Goal: Task Accomplishment & Management: Manage account settings

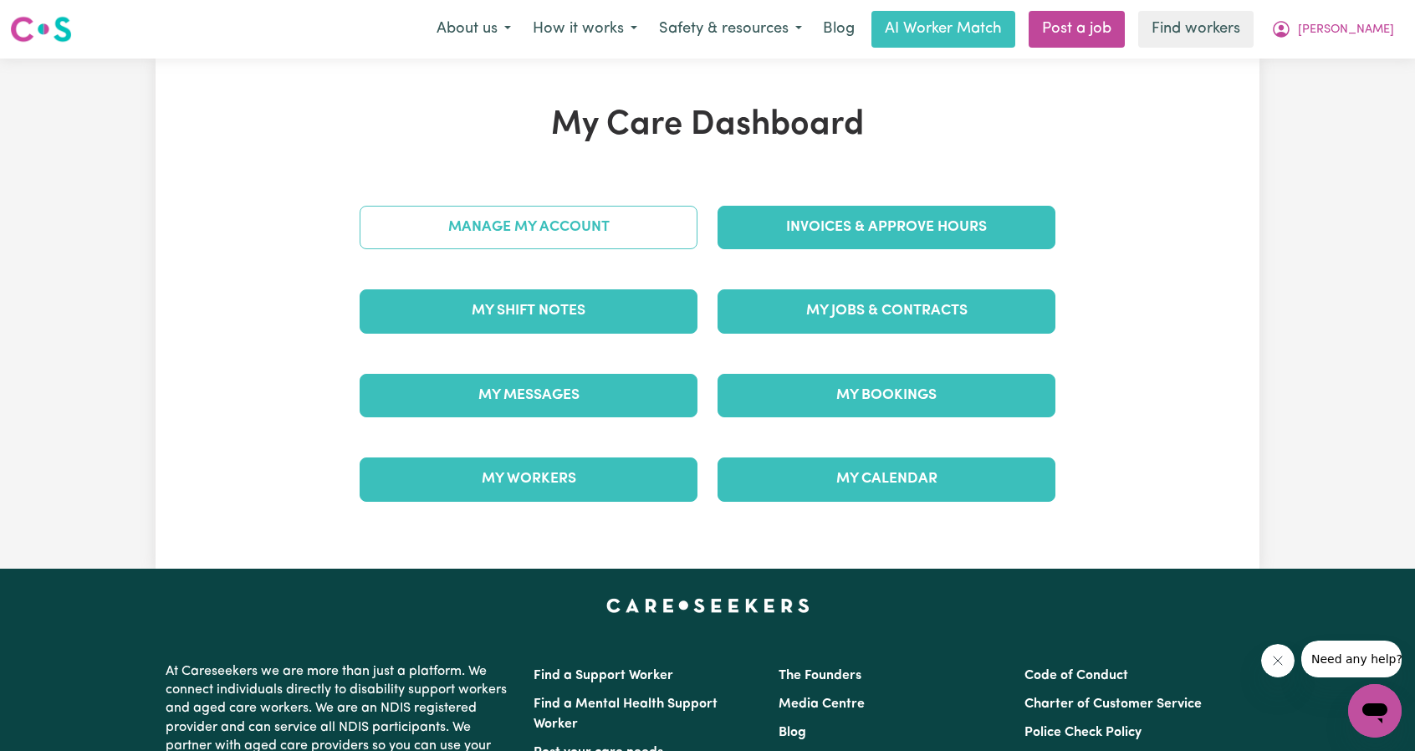
click at [647, 229] on link "Manage My Account" at bounding box center [529, 227] width 338 height 43
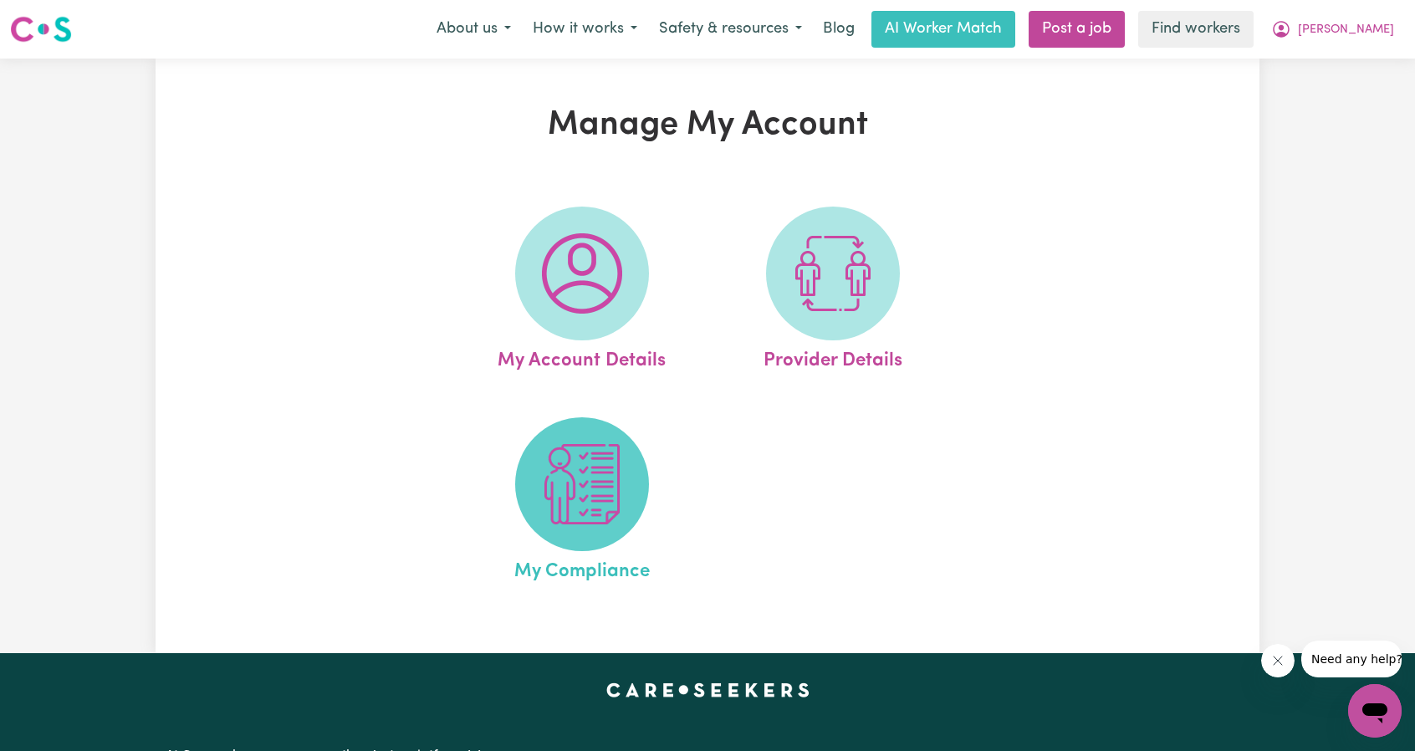
click at [557, 467] on img at bounding box center [582, 484] width 80 height 80
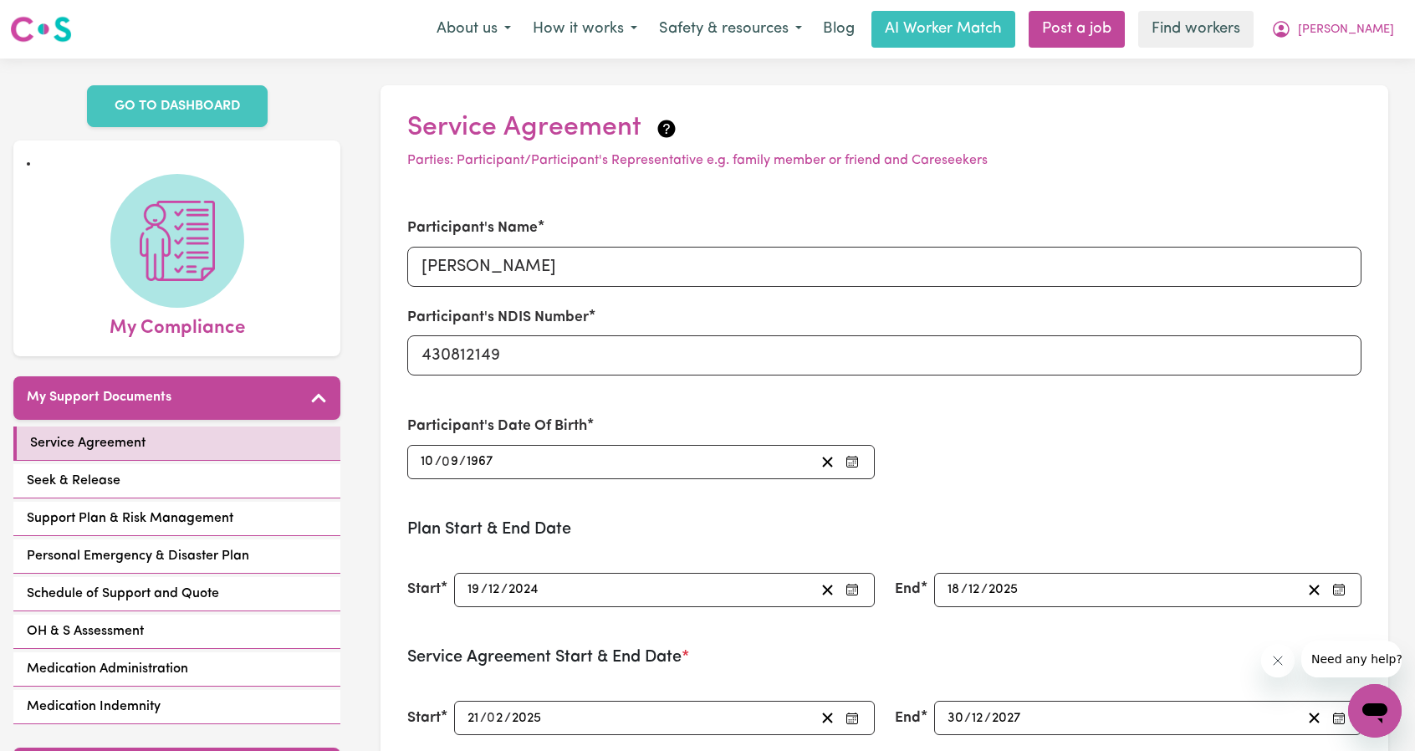
click at [1334, 52] on nav "Menu About us How it works Safety & resources Blog AI Worker Match Post a job F…" at bounding box center [707, 29] width 1415 height 59
click at [1291, 38] on icon "My Account" at bounding box center [1281, 29] width 20 height 20
click at [1311, 57] on link "My Dashboard" at bounding box center [1338, 65] width 132 height 32
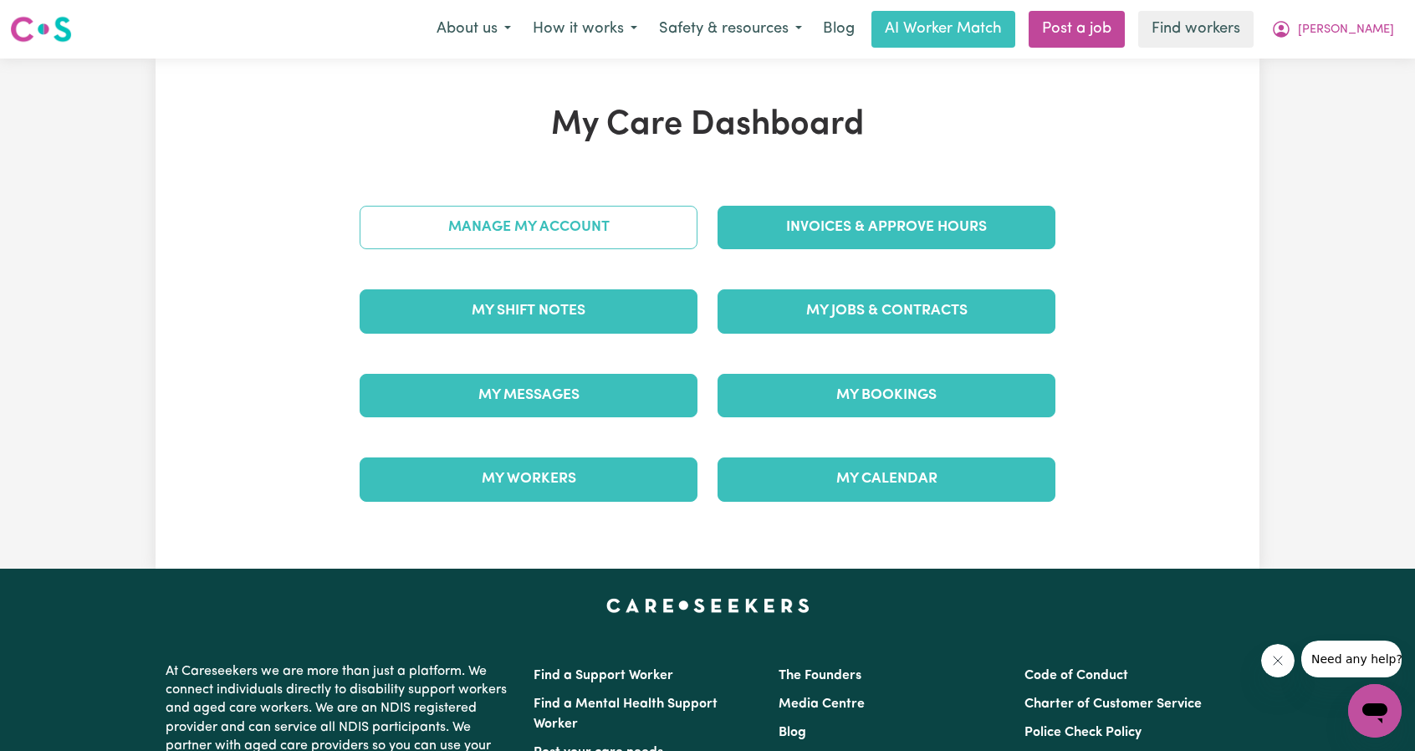
click at [541, 221] on link "Manage My Account" at bounding box center [529, 227] width 338 height 43
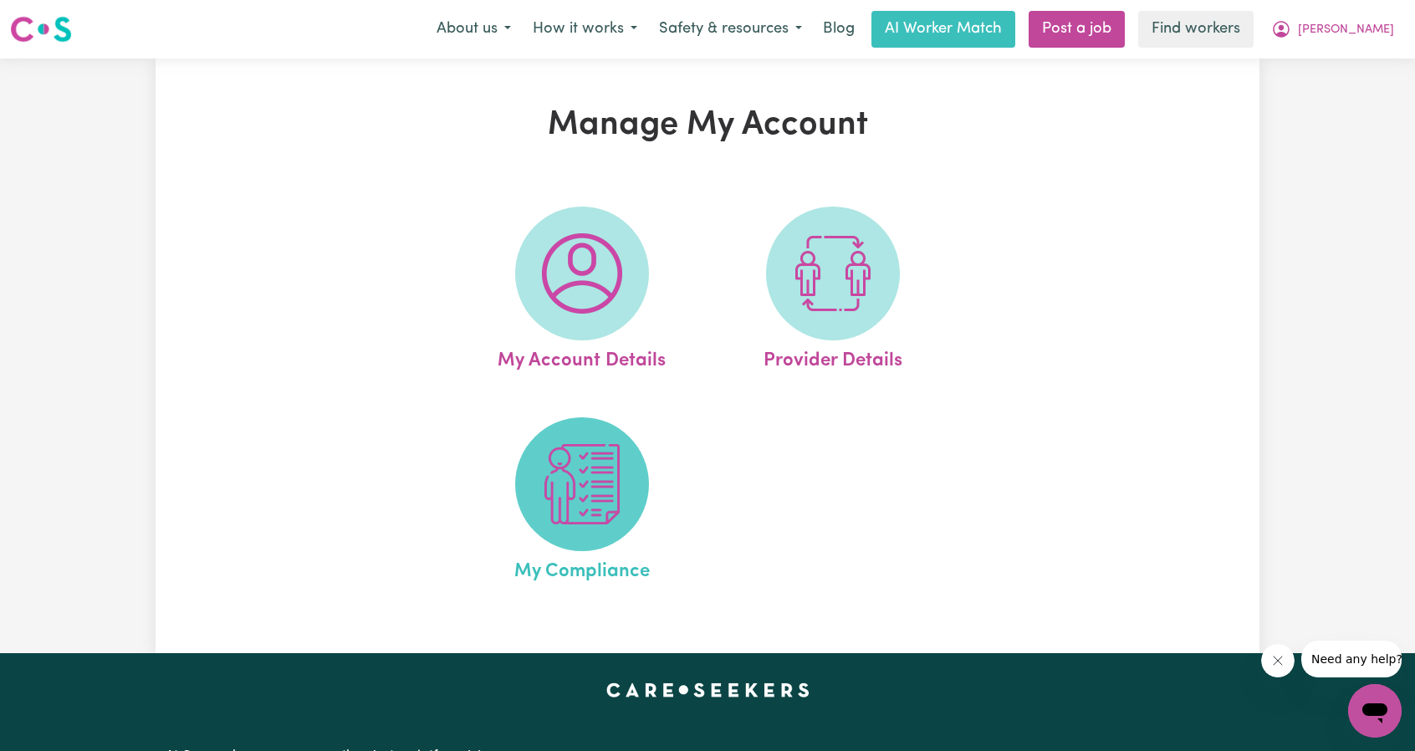
click at [608, 488] on img at bounding box center [582, 484] width 80 height 80
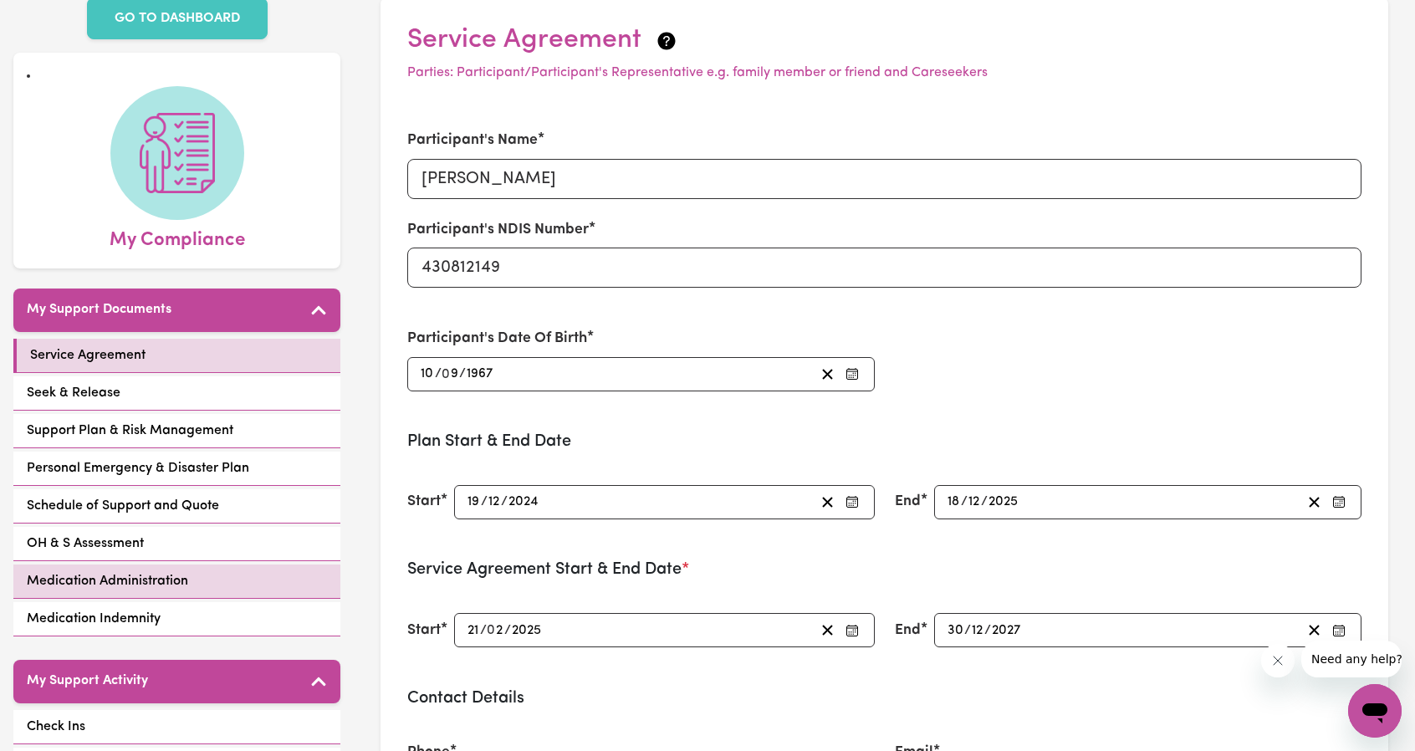
scroll to position [167, 0]
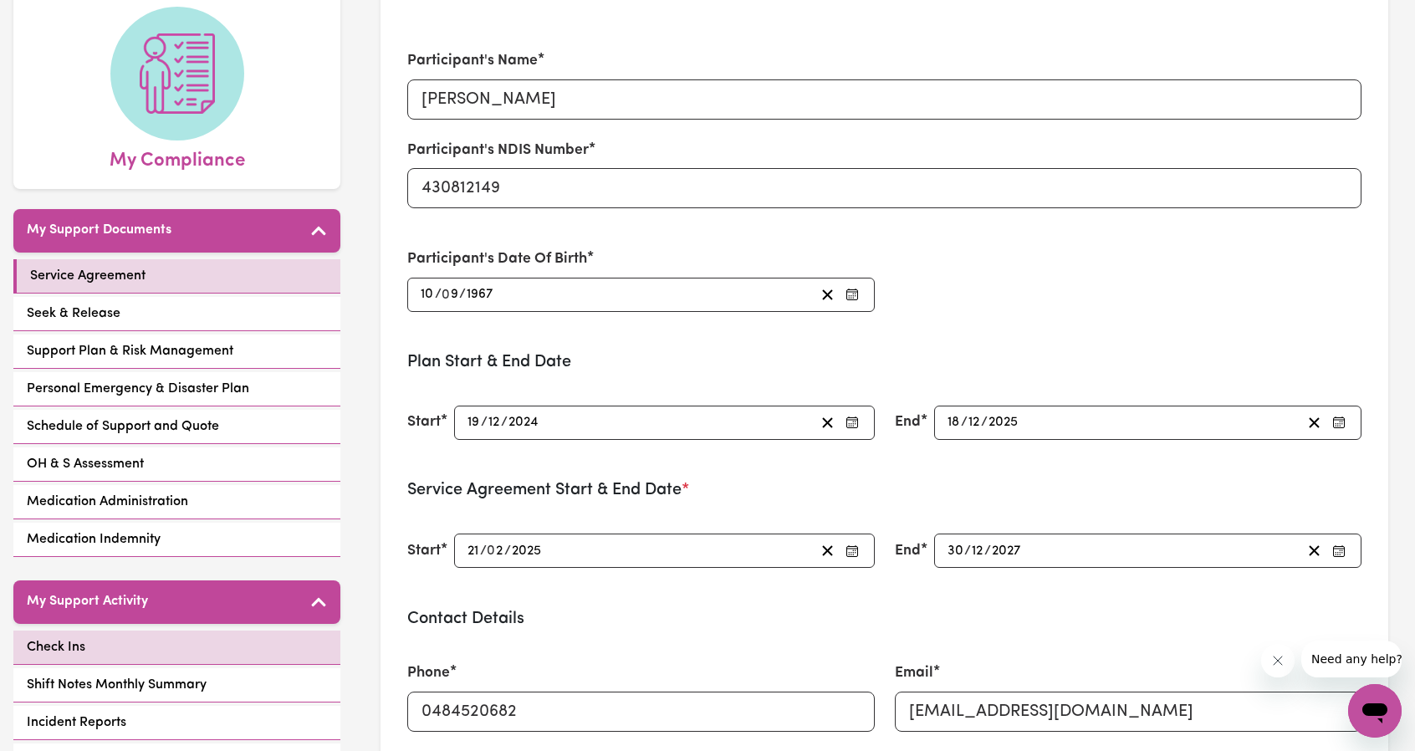
click at [170, 623] on div "My Support Activity Check Ins Shift Notes Monthly Summary Incident Reports Work…" at bounding box center [176, 718] width 327 height 276
click at [170, 635] on link "Check Ins" at bounding box center [176, 647] width 327 height 34
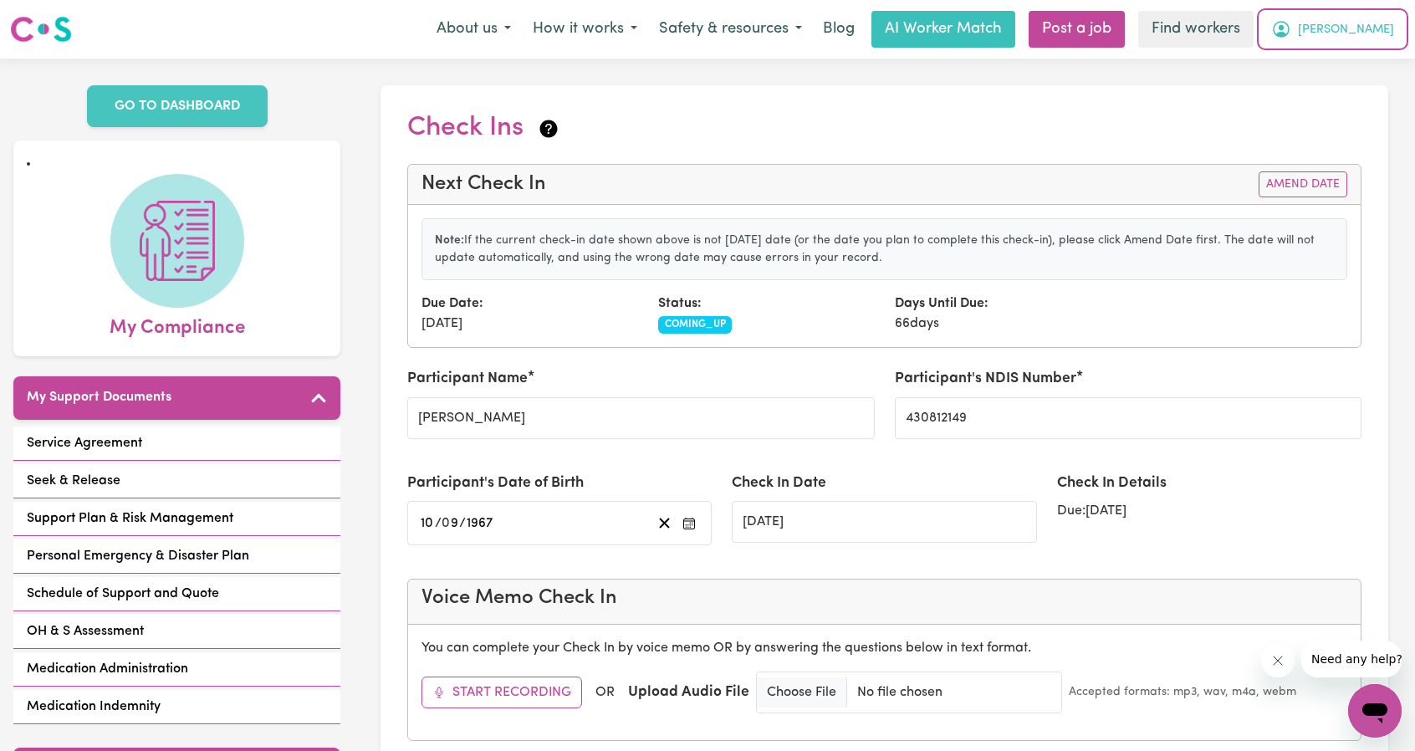
click at [1346, 19] on button "[PERSON_NAME]" at bounding box center [1332, 29] width 145 height 35
click at [1307, 59] on link "My Dashboard" at bounding box center [1338, 65] width 132 height 32
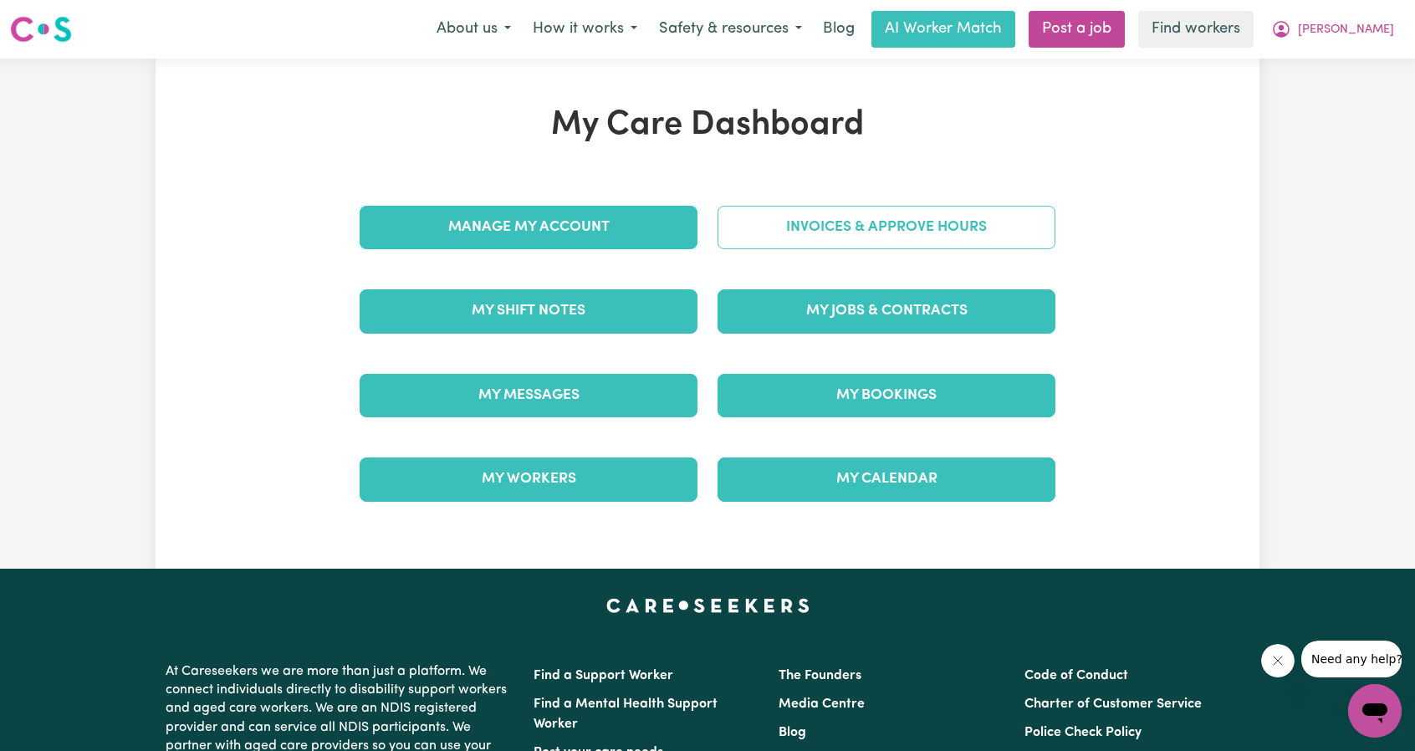
click at [854, 232] on link "Invoices & Approve Hours" at bounding box center [886, 227] width 338 height 43
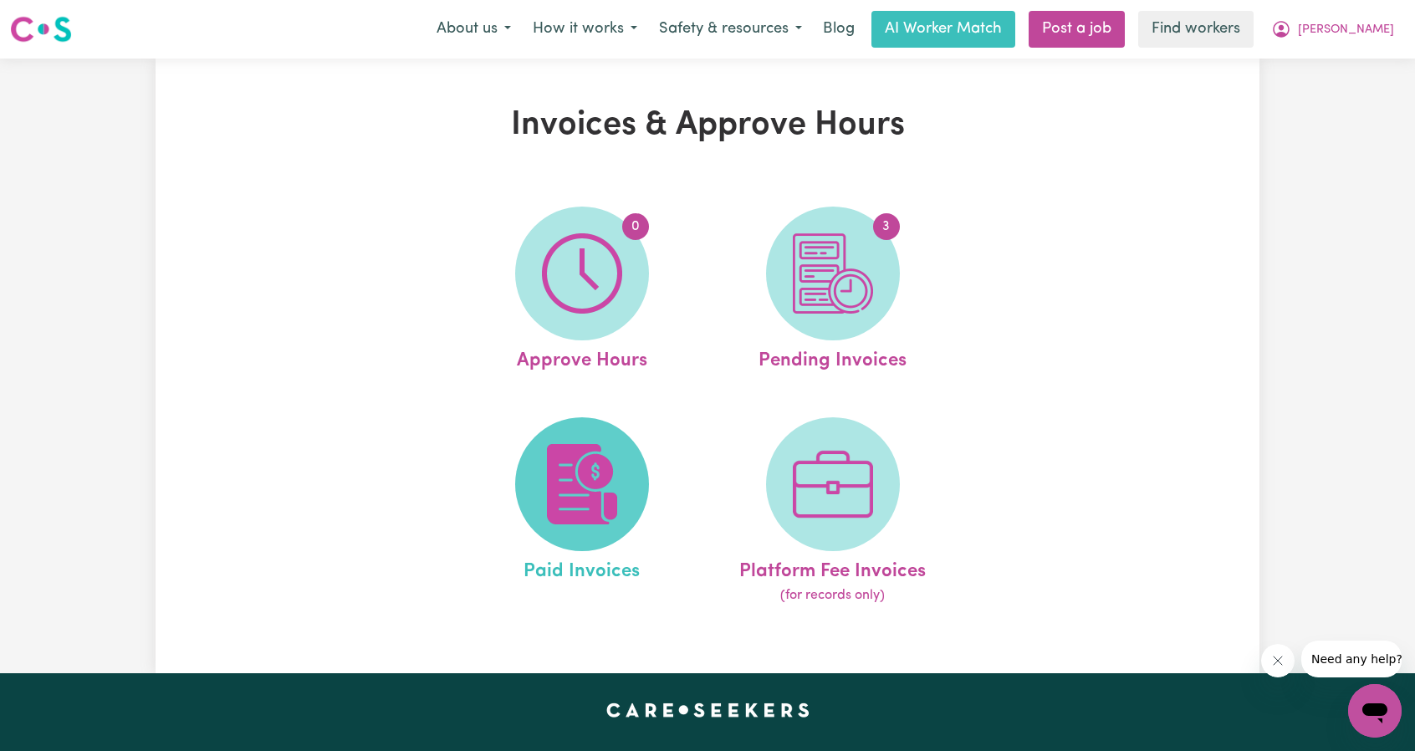
click at [563, 421] on span at bounding box center [582, 484] width 134 height 134
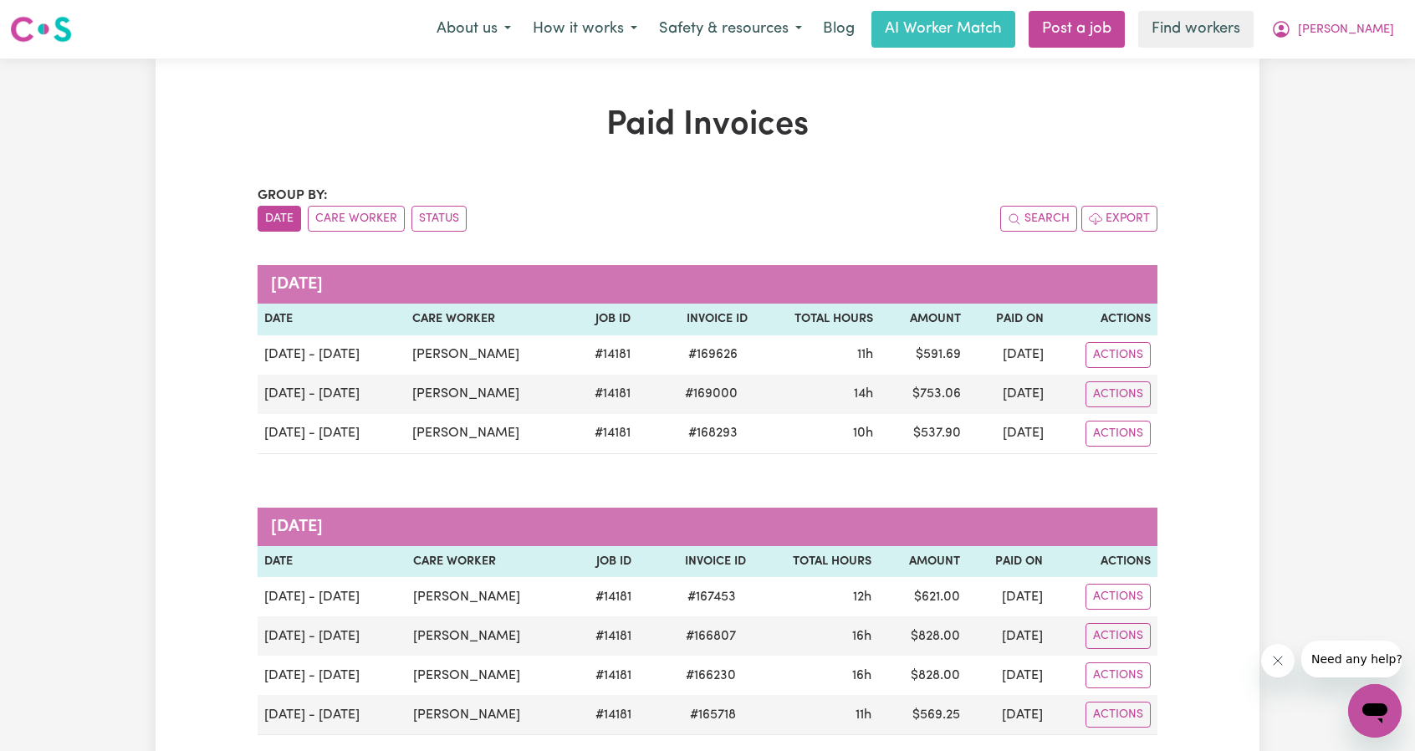
click at [1291, 31] on icon "My Account" at bounding box center [1281, 29] width 20 height 20
click at [1317, 58] on link "My Dashboard" at bounding box center [1338, 65] width 132 height 32
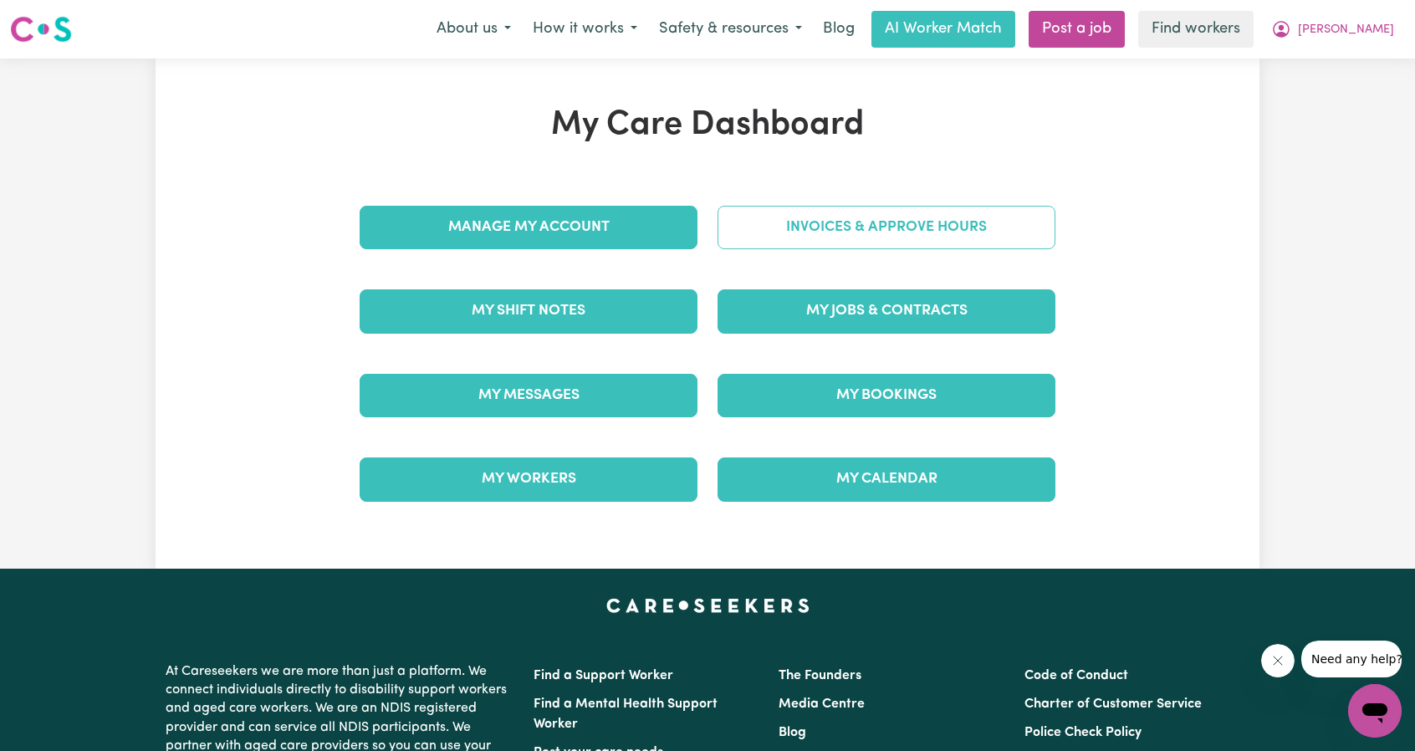
click at [943, 242] on link "Invoices & Approve Hours" at bounding box center [886, 227] width 338 height 43
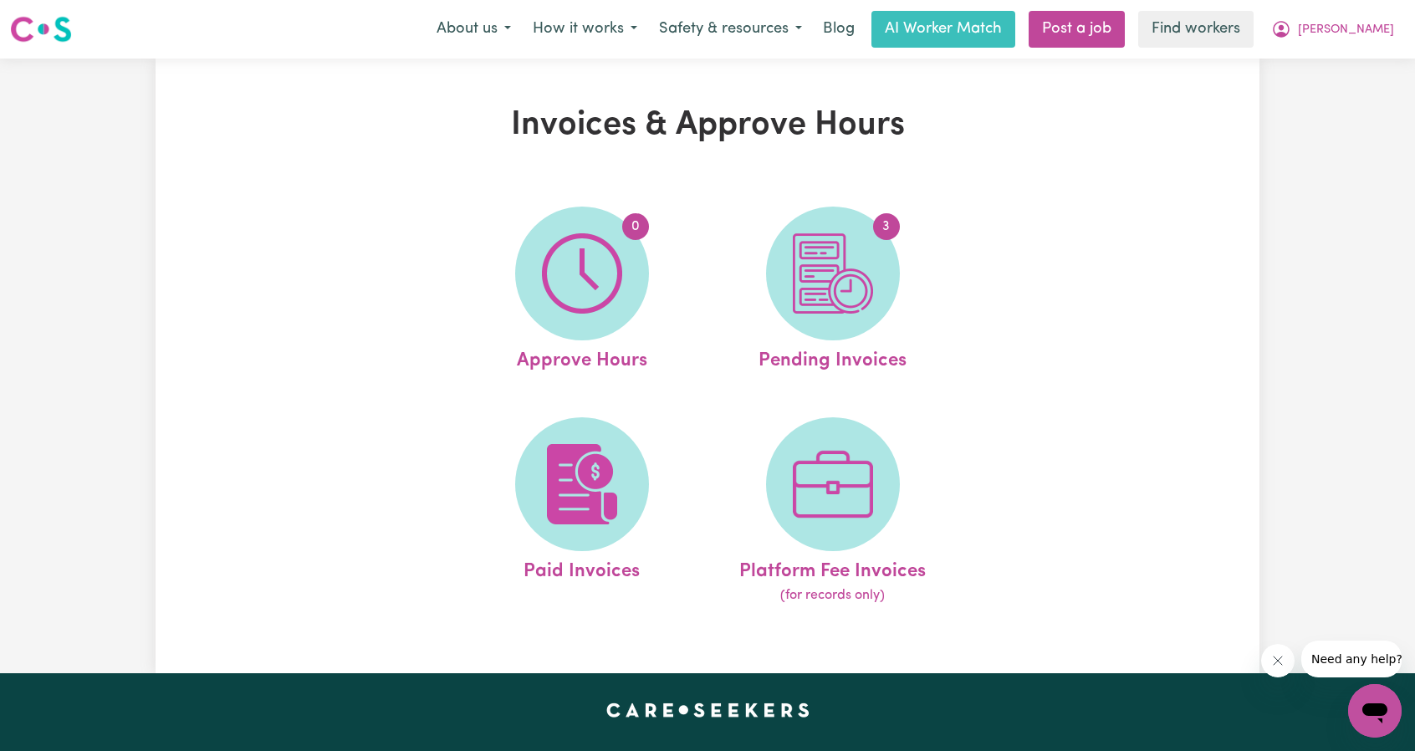
click at [1161, 205] on div "Invoices & Approve Hours 0 Approve Hours 3 Pending Invoices Paid Invoices Platf…" at bounding box center [708, 365] width 1104 height 521
click at [1291, 33] on icon "My Account" at bounding box center [1281, 29] width 20 height 20
click at [1292, 57] on link "My Dashboard" at bounding box center [1338, 65] width 132 height 32
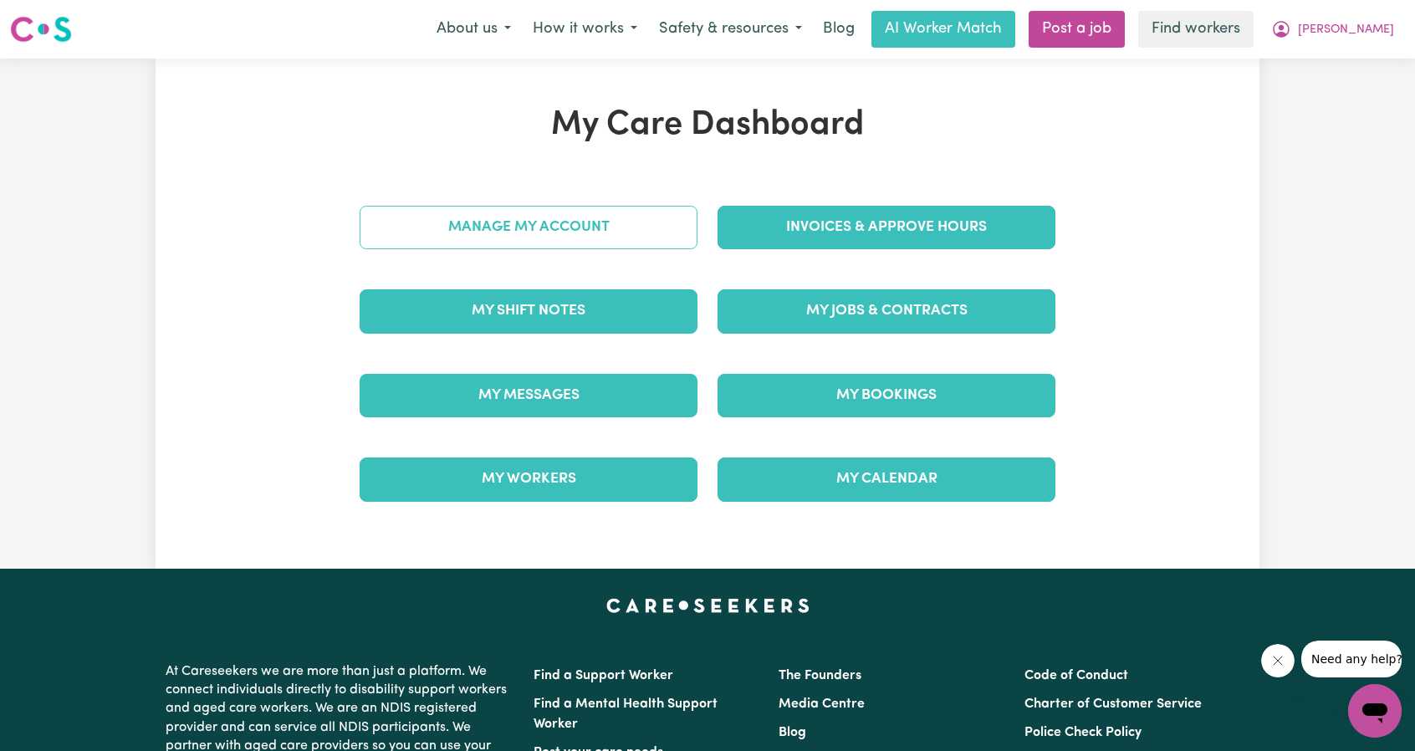
click at [594, 233] on link "Manage My Account" at bounding box center [529, 227] width 338 height 43
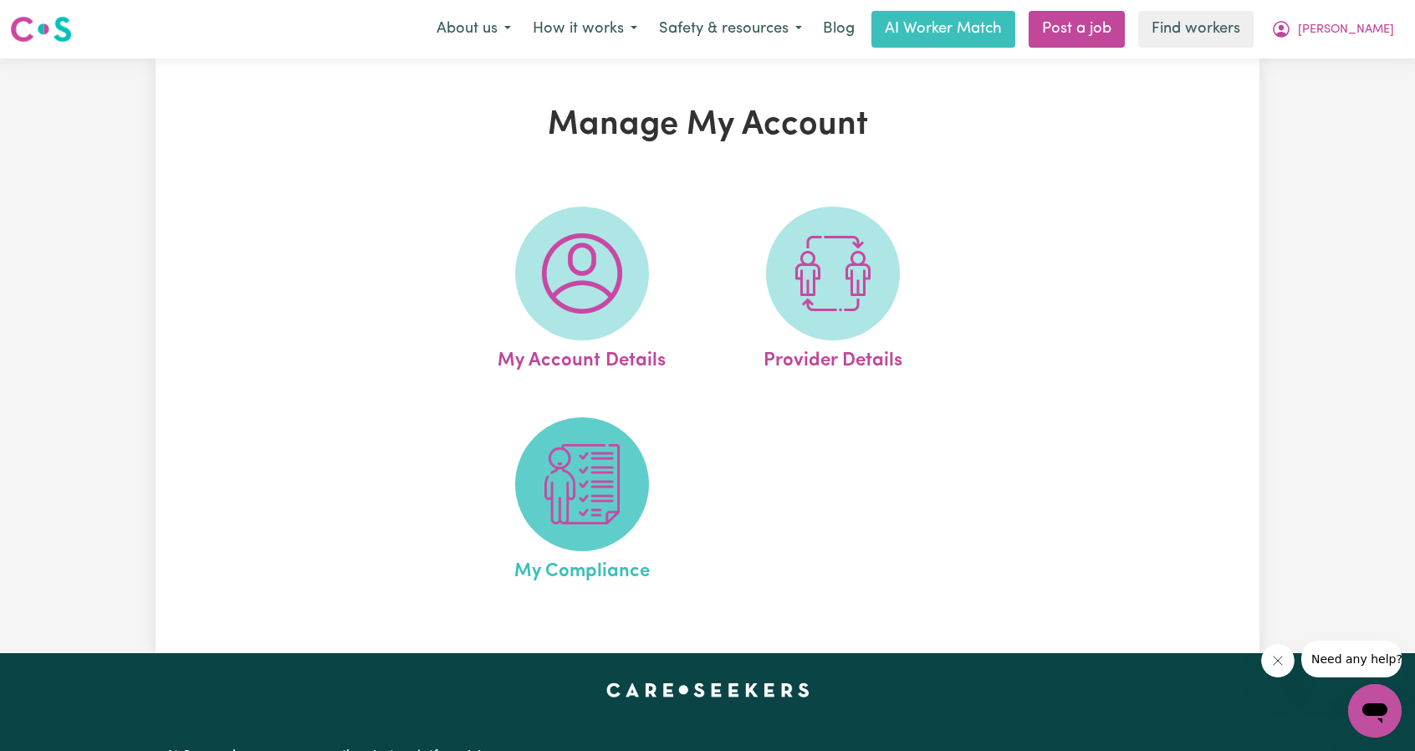
click at [595, 467] on img at bounding box center [582, 484] width 80 height 80
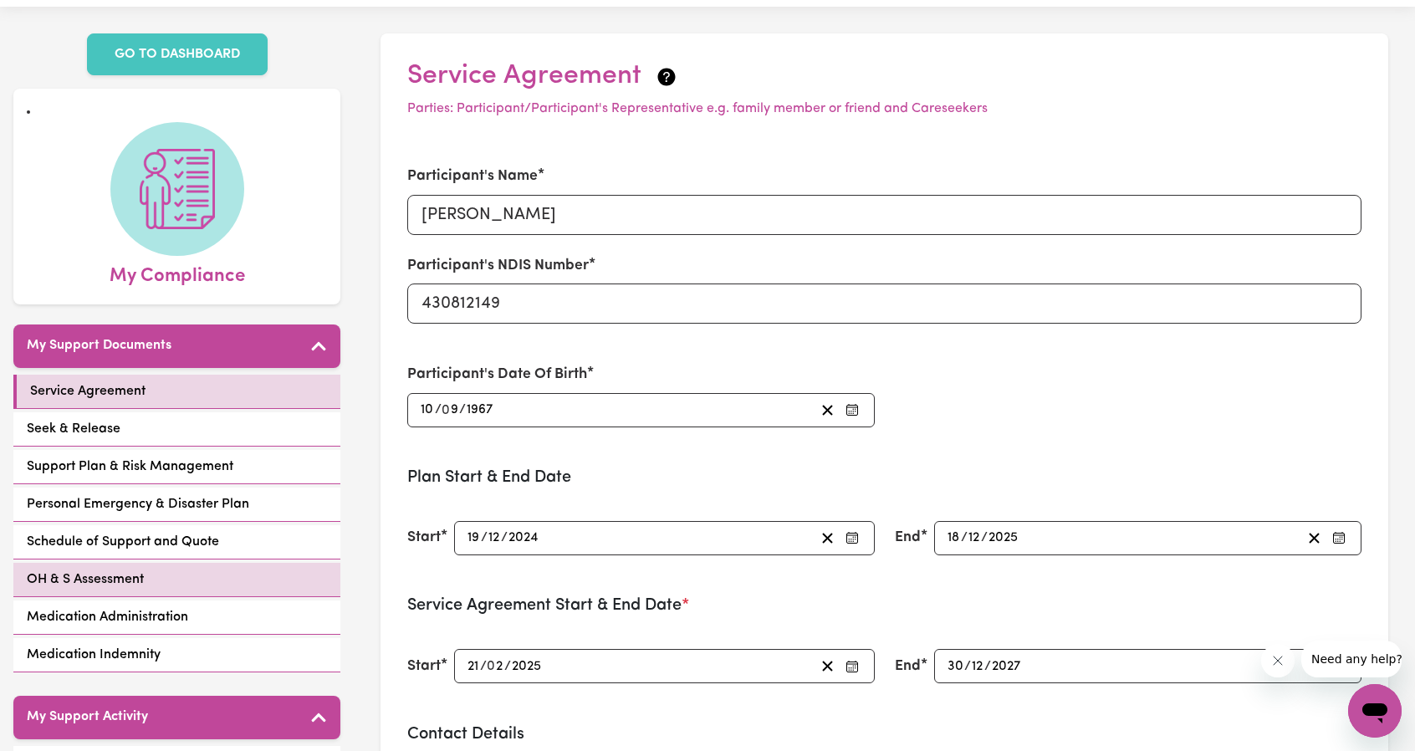
scroll to position [167, 0]
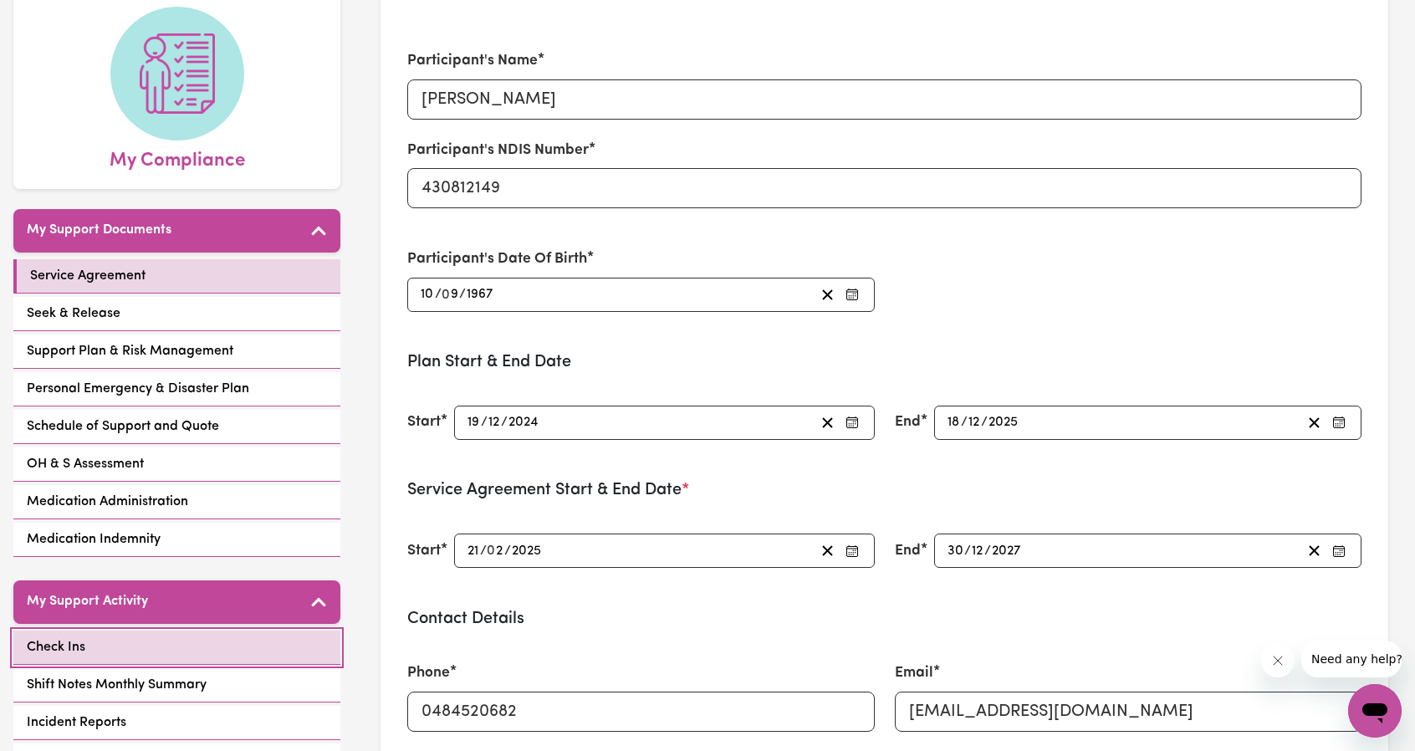
click at [166, 640] on link "Check Ins" at bounding box center [176, 647] width 327 height 34
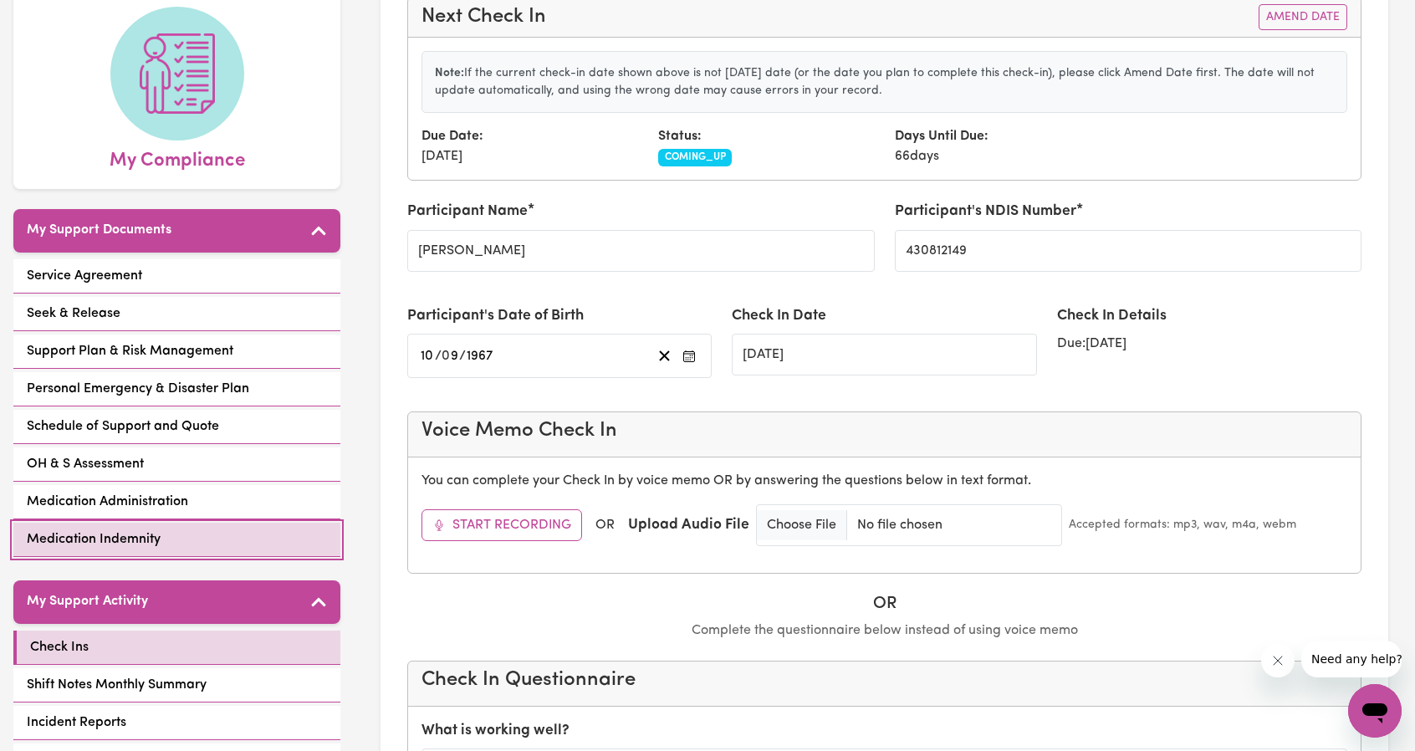
click at [185, 534] on link "Medication Indemnity" at bounding box center [176, 540] width 327 height 34
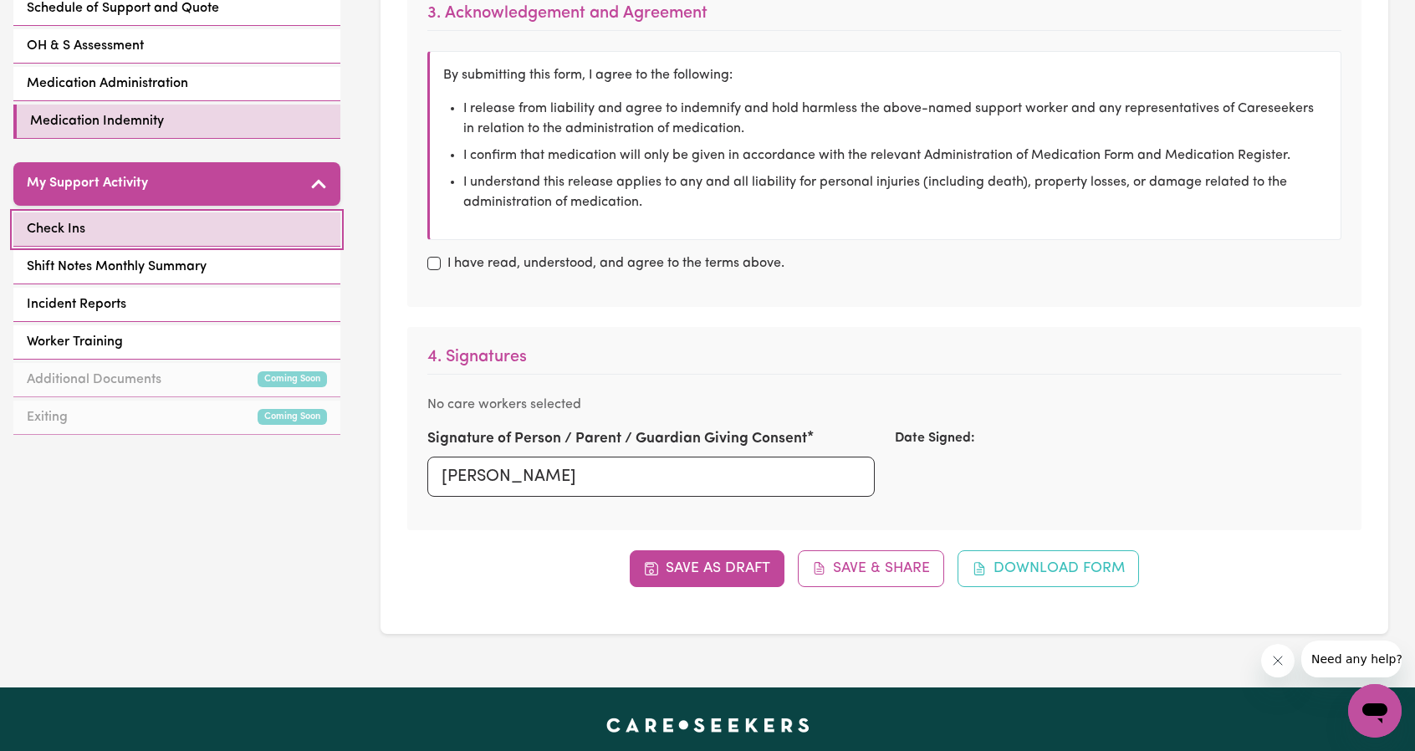
click at [224, 227] on link "Check Ins" at bounding box center [176, 229] width 327 height 34
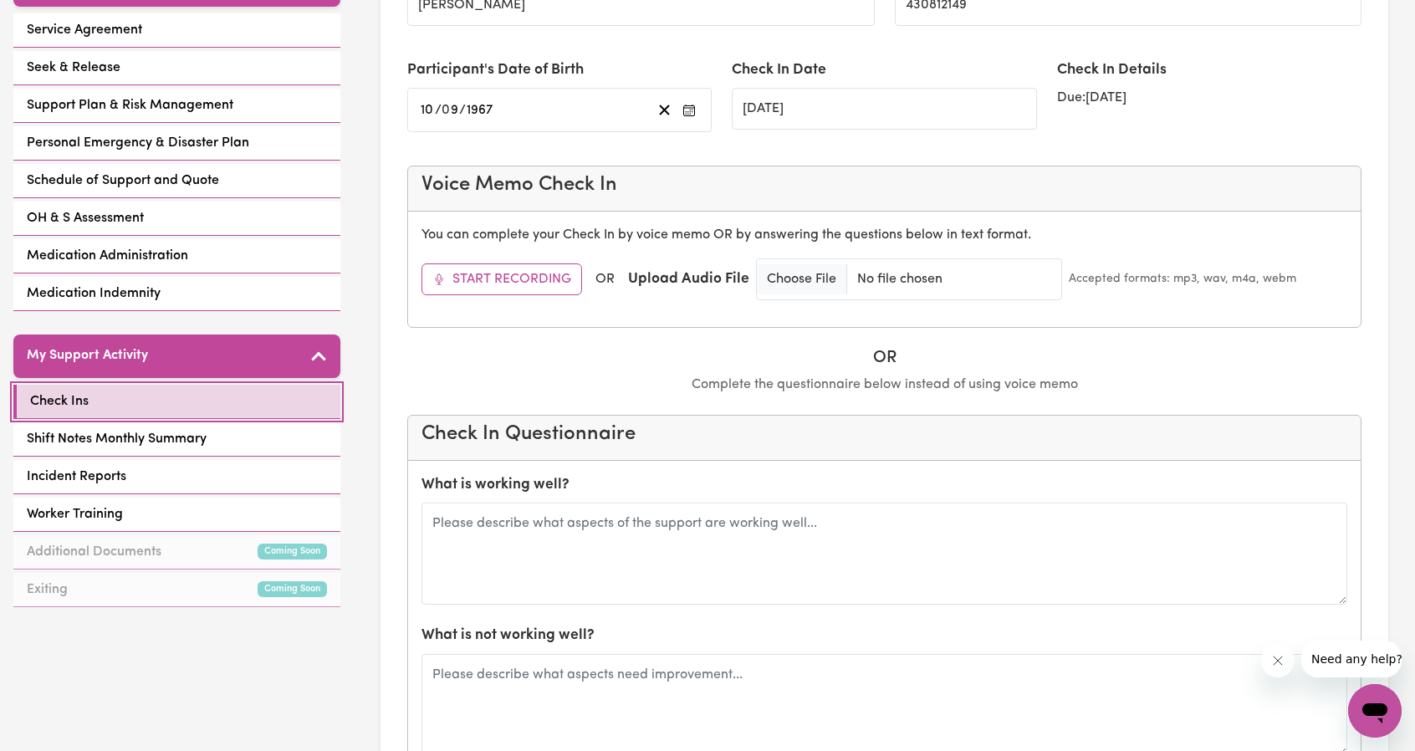
scroll to position [418, 0]
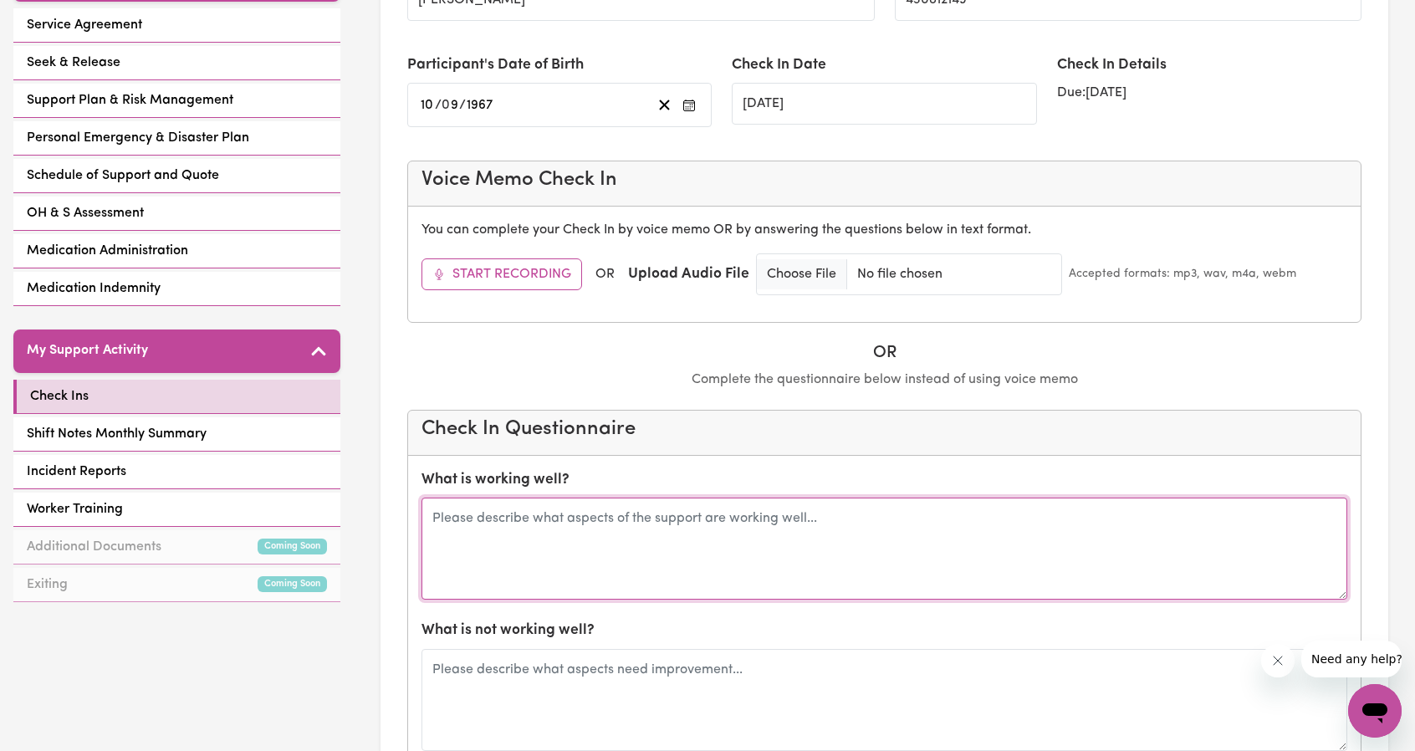
click at [686, 507] on textarea at bounding box center [884, 548] width 926 height 102
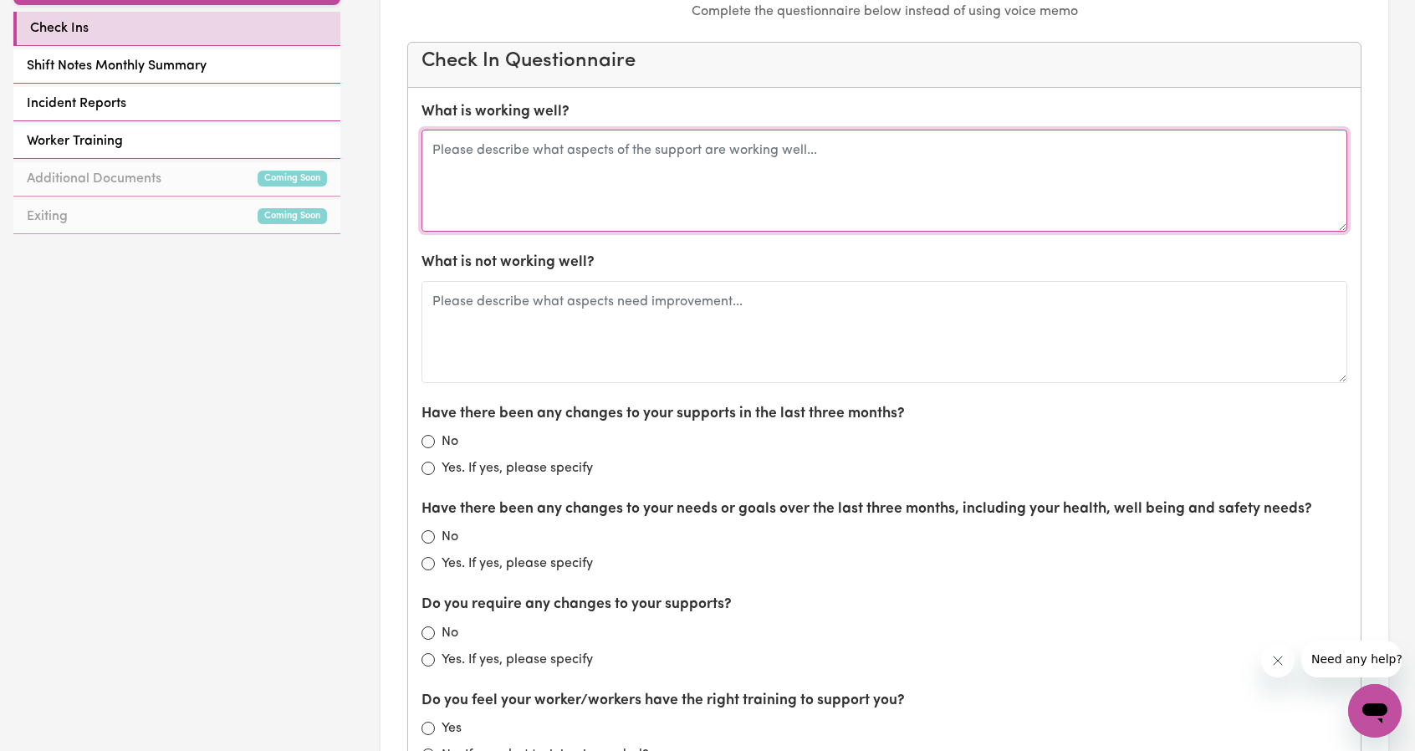
scroll to position [836, 0]
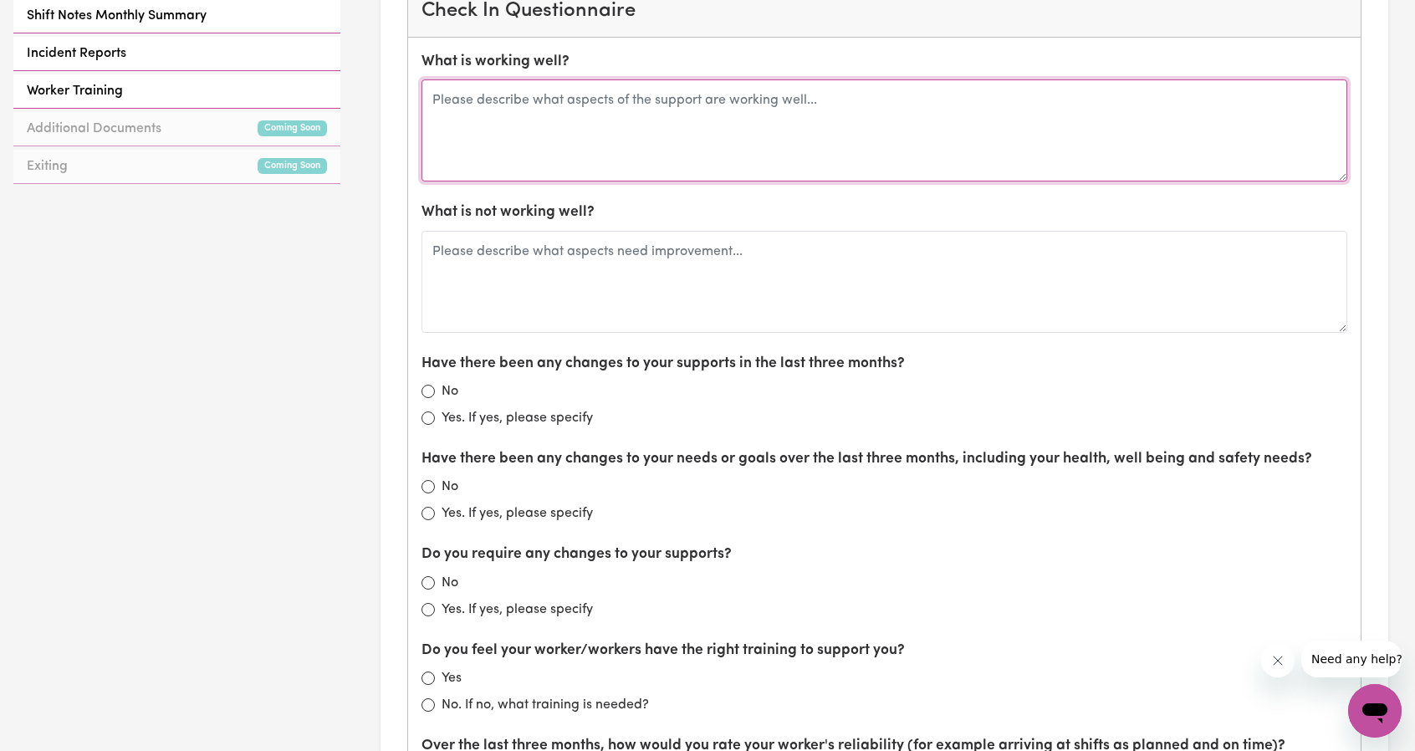
click at [561, 118] on textarea at bounding box center [884, 130] width 926 height 102
click at [544, 79] on textarea at bounding box center [884, 130] width 926 height 102
click at [587, 135] on textarea at bounding box center [884, 130] width 926 height 102
type textarea "eveything going well, really enjoying community access with amanda."
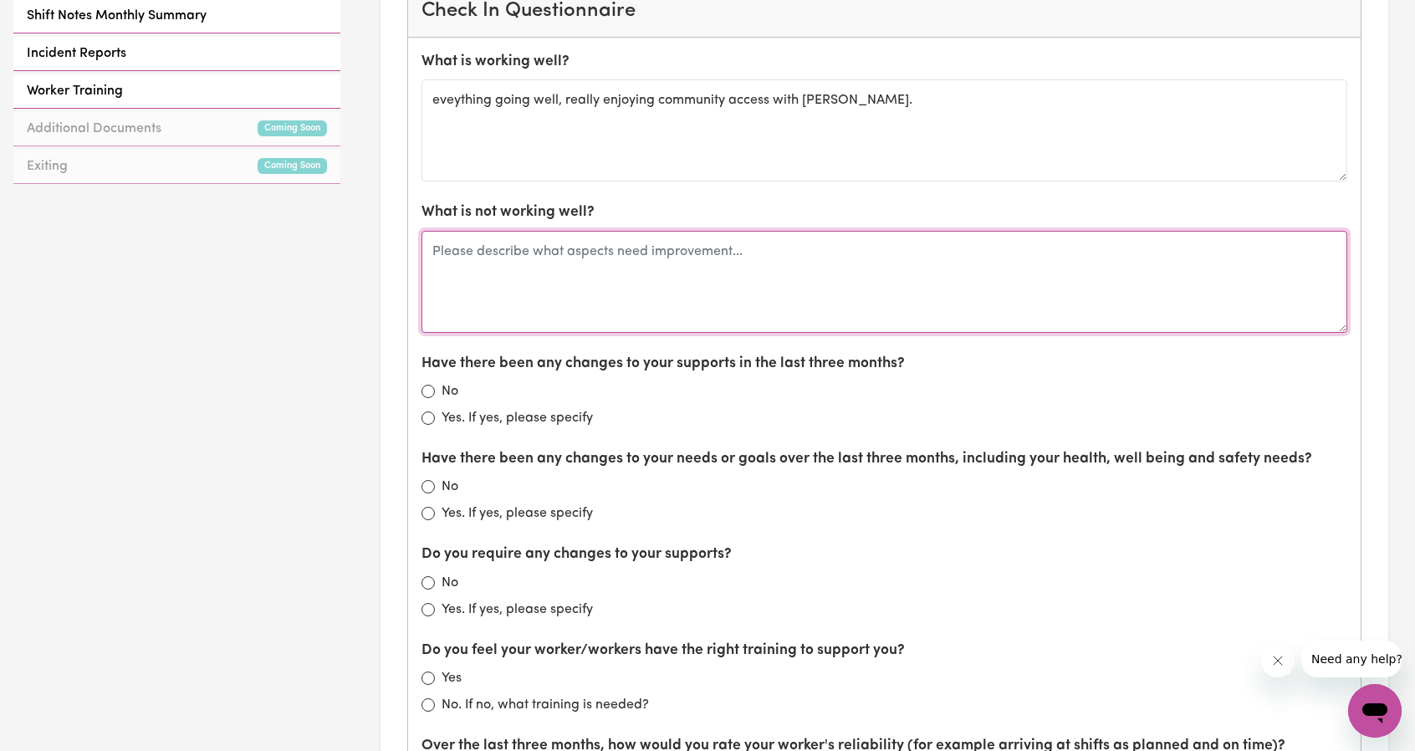
click at [724, 285] on textarea at bounding box center [884, 282] width 926 height 102
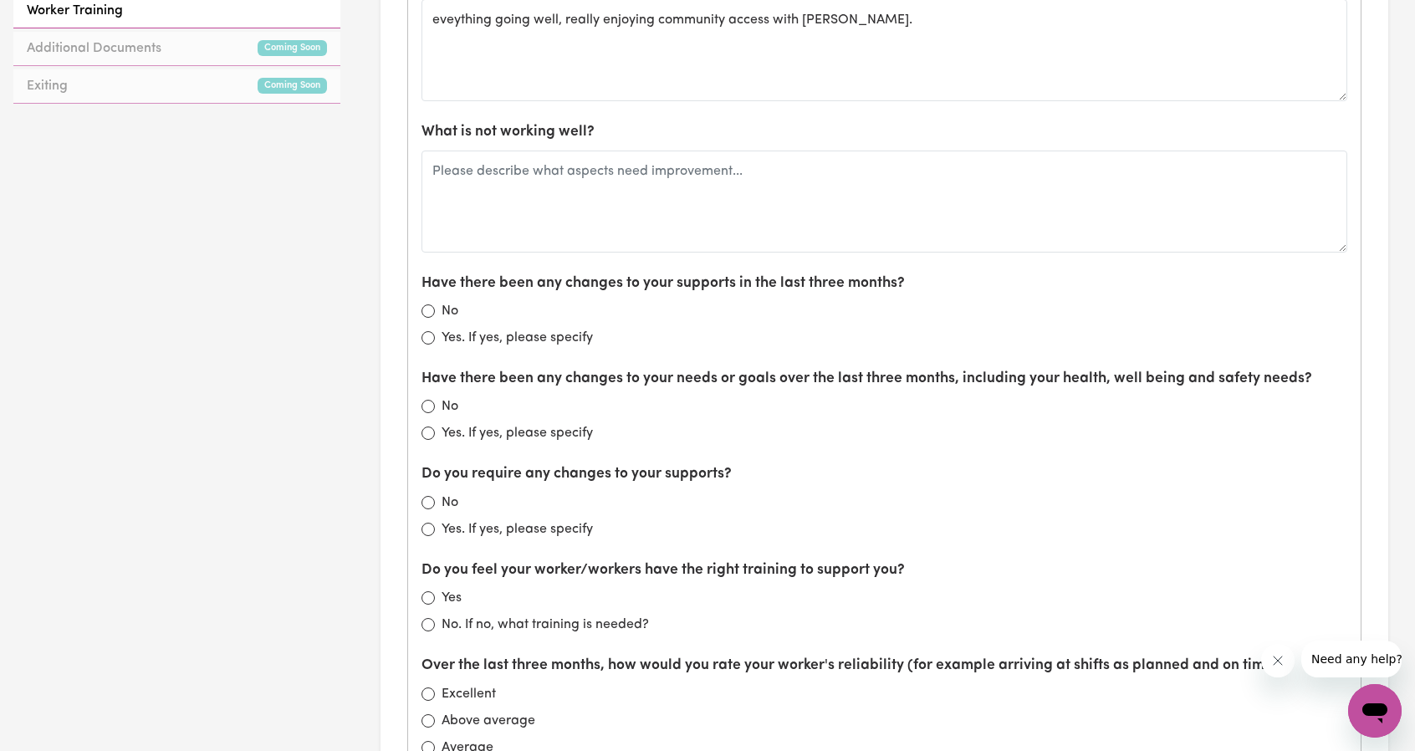
scroll to position [920, 0]
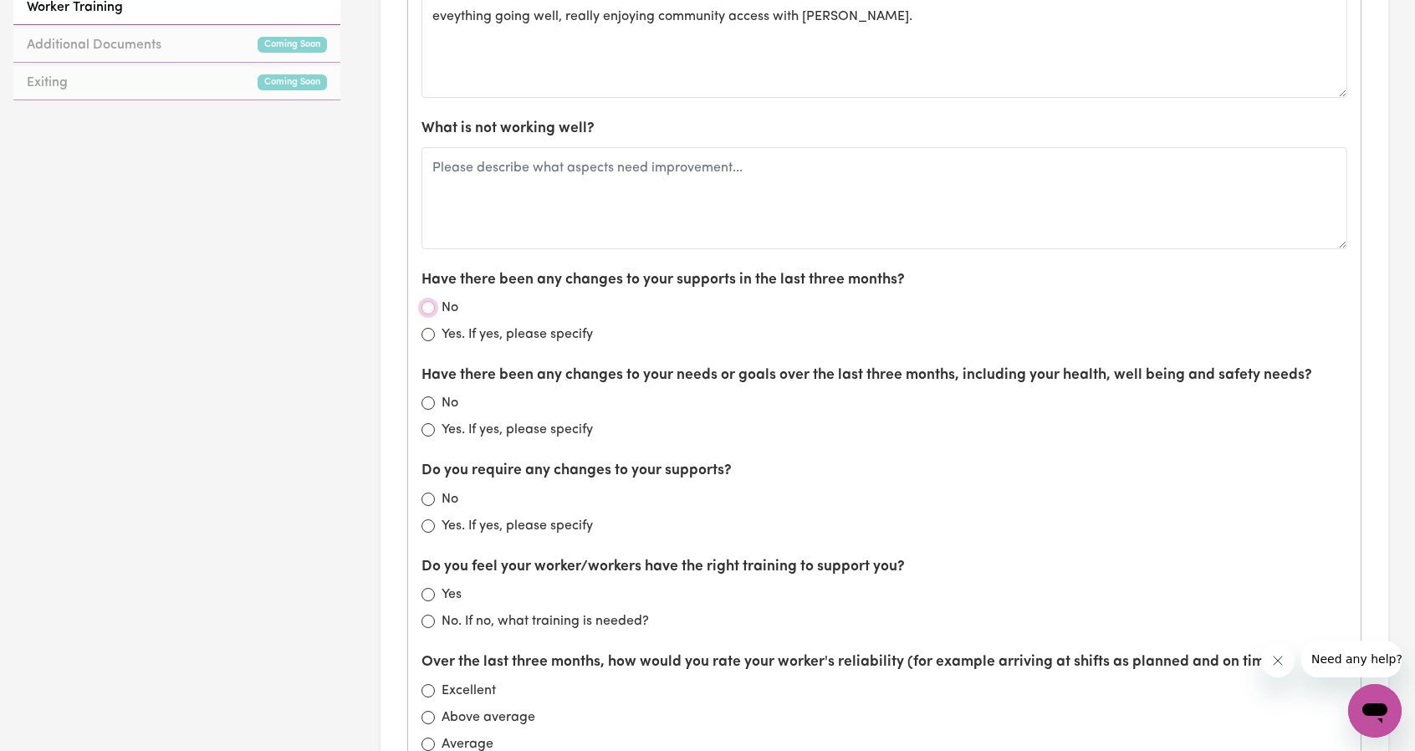
click at [426, 301] on input "No" at bounding box center [427, 307] width 13 height 13
radio input "true"
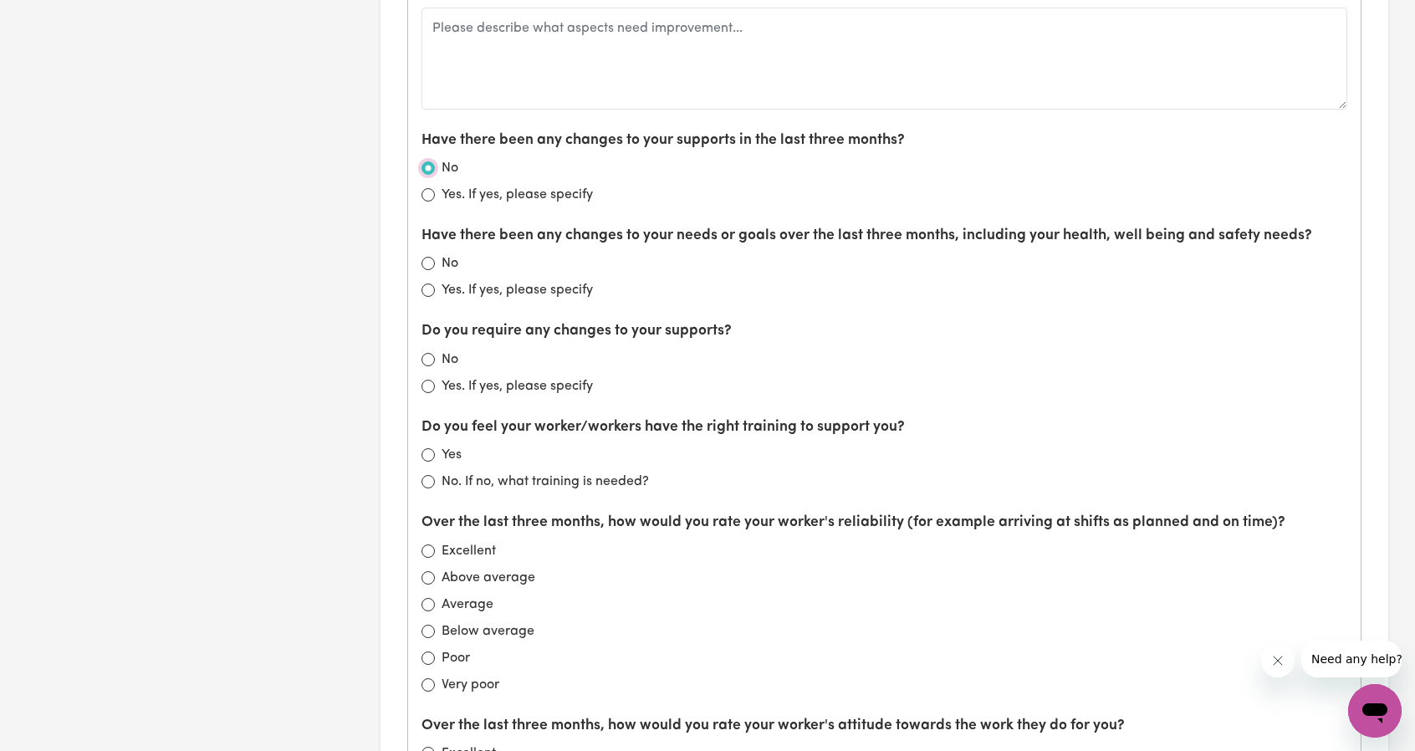
scroll to position [1087, 0]
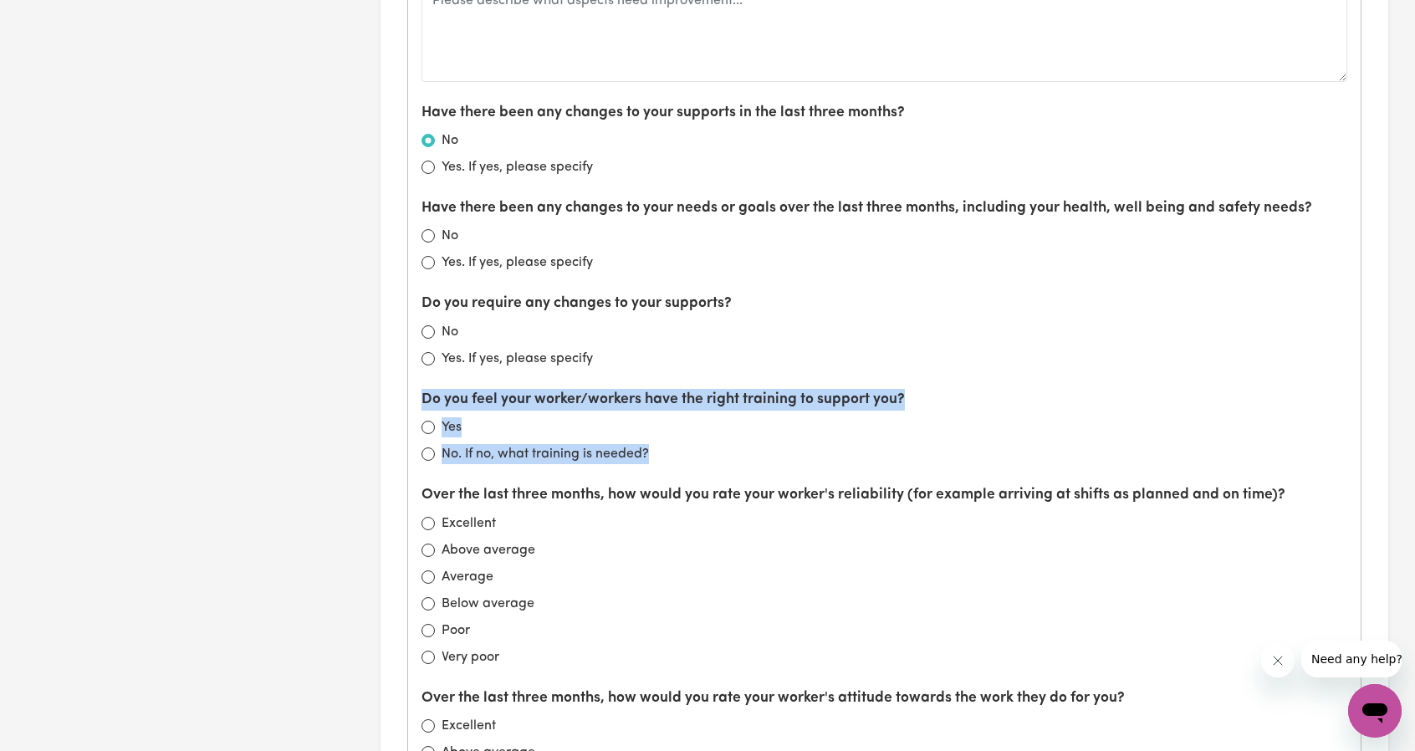
drag, startPoint x: 660, startPoint y: 445, endPoint x: 415, endPoint y: 406, distance: 248.1
click at [415, 406] on div "What is working well? eveything going well, really enjoying community access wi…" at bounding box center [884, 468] width 952 height 1363
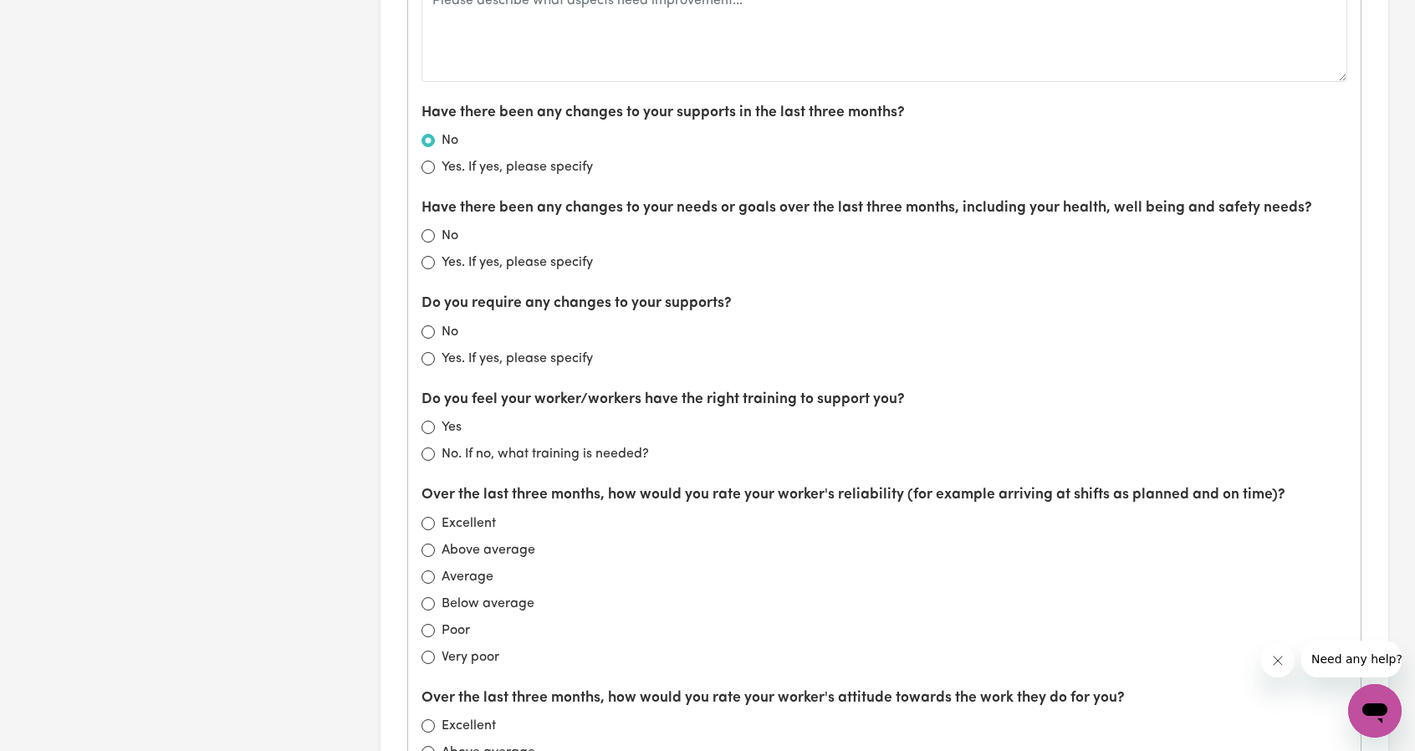
click at [759, 454] on div "No. If no, what training is needed?" at bounding box center [884, 454] width 926 height 20
click at [679, 444] on div "No. If no, what training is needed?" at bounding box center [884, 454] width 926 height 20
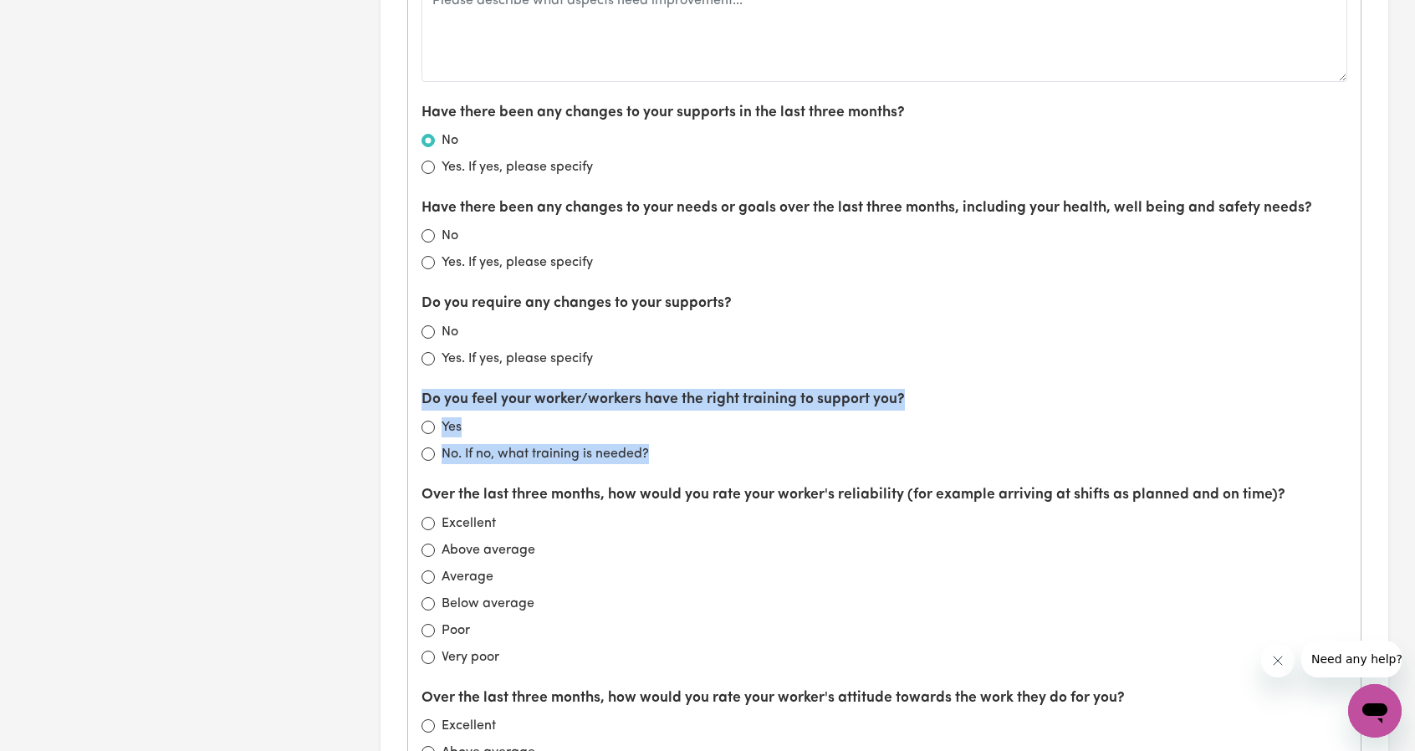
drag, startPoint x: 674, startPoint y: 452, endPoint x: 413, endPoint y: 392, distance: 267.7
click at [413, 392] on div "What is working well? eveything going well, really enjoying community access wi…" at bounding box center [884, 468] width 952 height 1363
click at [604, 424] on div "Yes" at bounding box center [884, 427] width 926 height 20
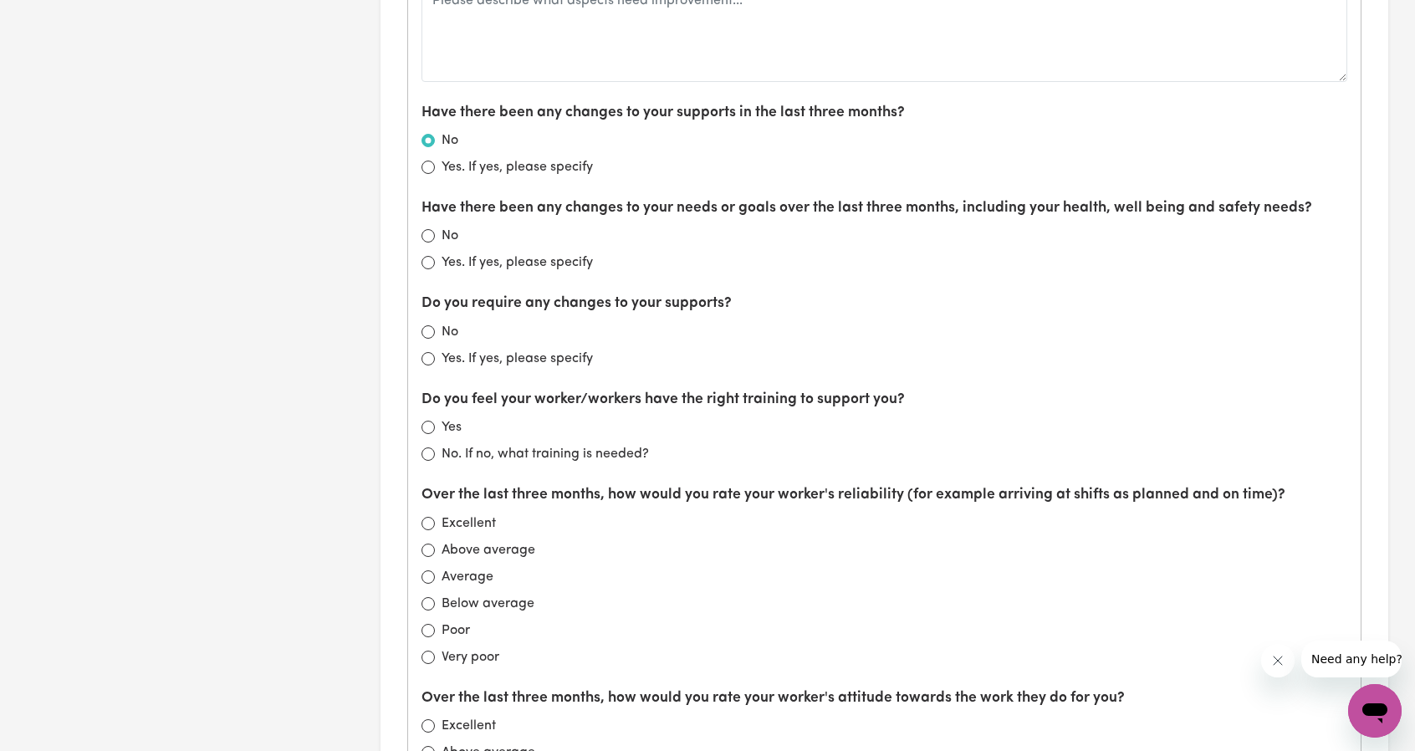
click at [437, 421] on div "Yes" at bounding box center [884, 427] width 926 height 20
click at [428, 424] on input "Yes" at bounding box center [427, 427] width 13 height 13
radio input "true"
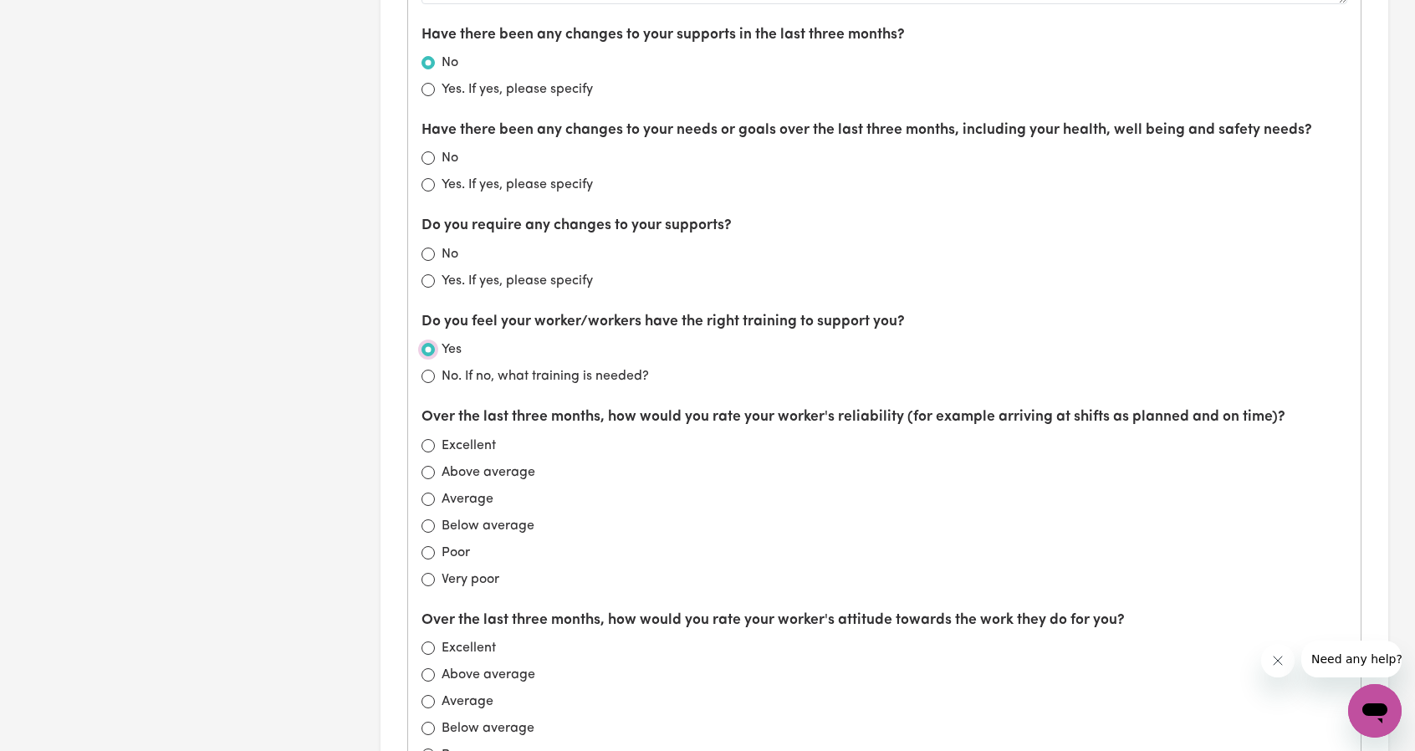
scroll to position [1171, 0]
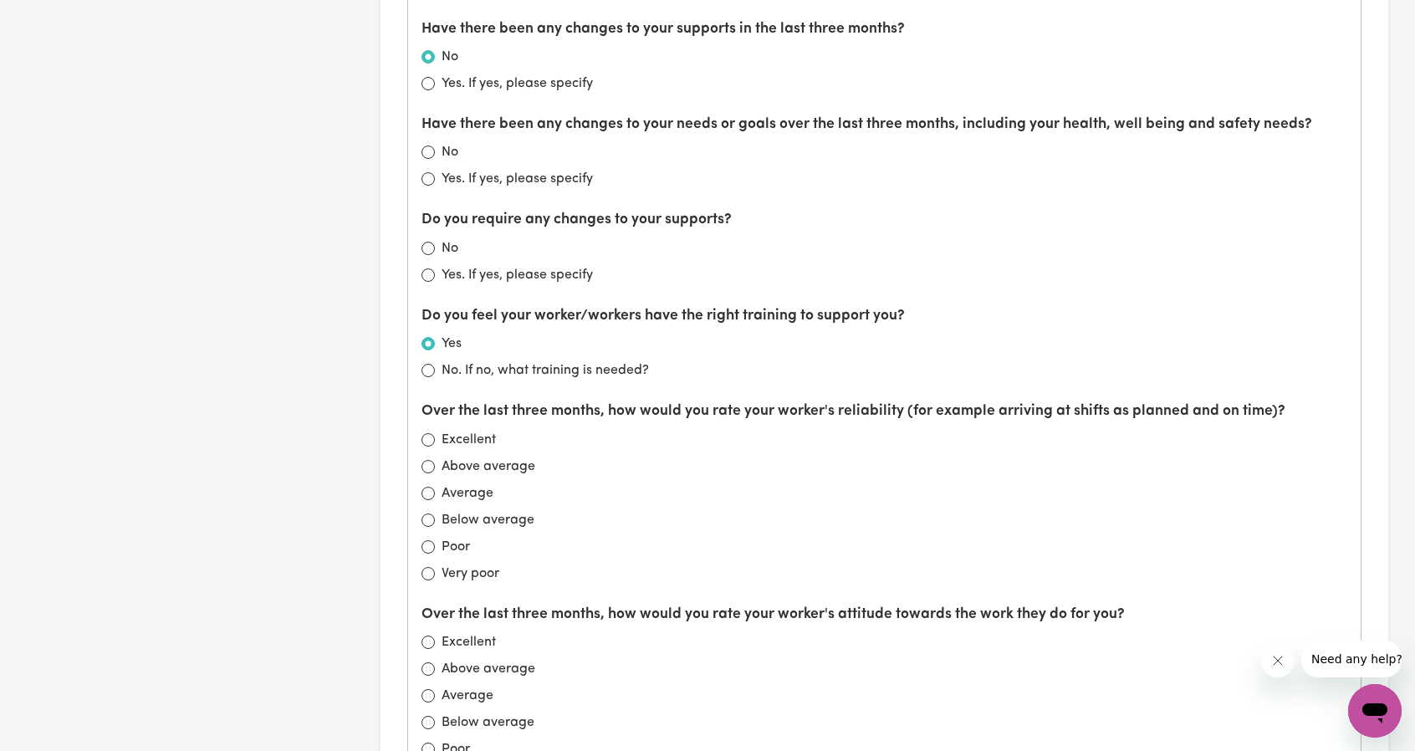
click at [575, 457] on div "Above average" at bounding box center [884, 467] width 926 height 20
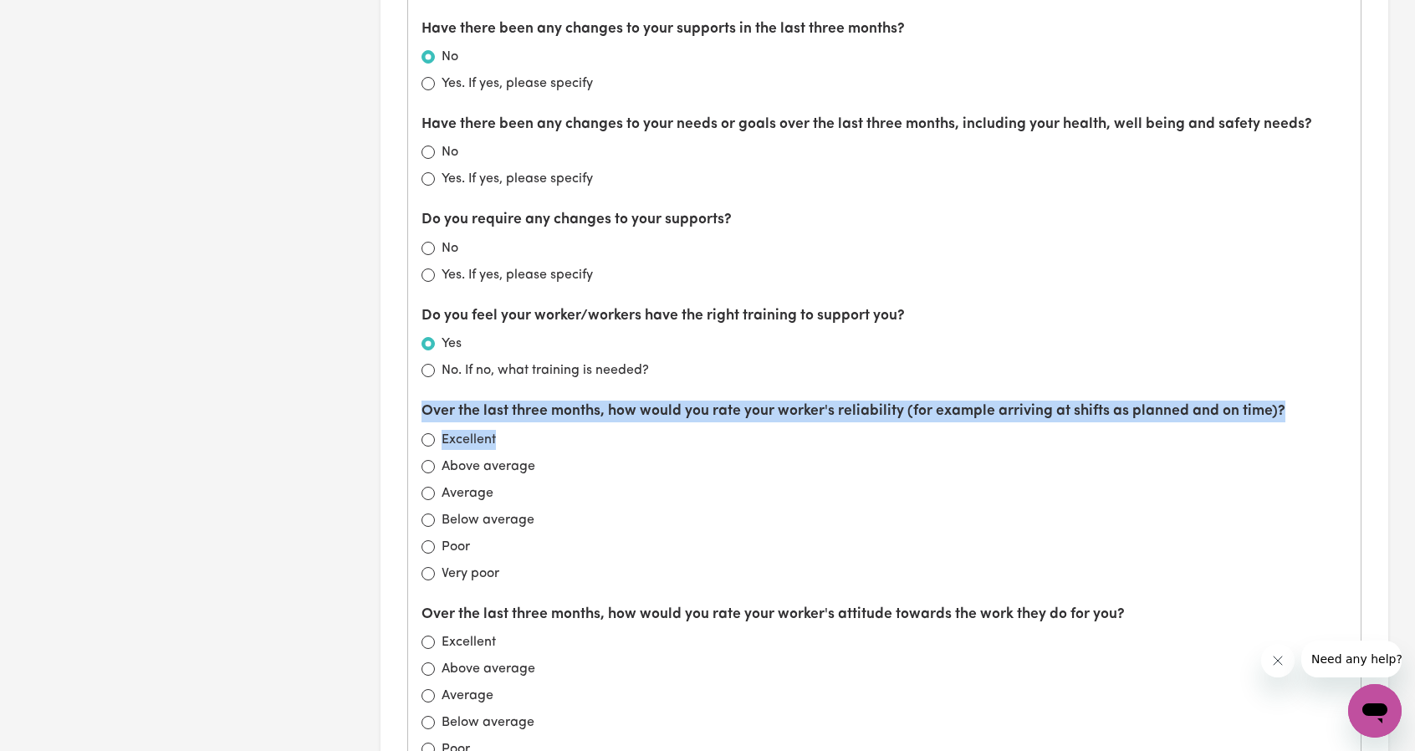
drag, startPoint x: 415, startPoint y: 398, endPoint x: 661, endPoint y: 419, distance: 246.7
click at [659, 422] on div "What is working well? eveything going well, really enjoying community access wi…" at bounding box center [884, 384] width 952 height 1363
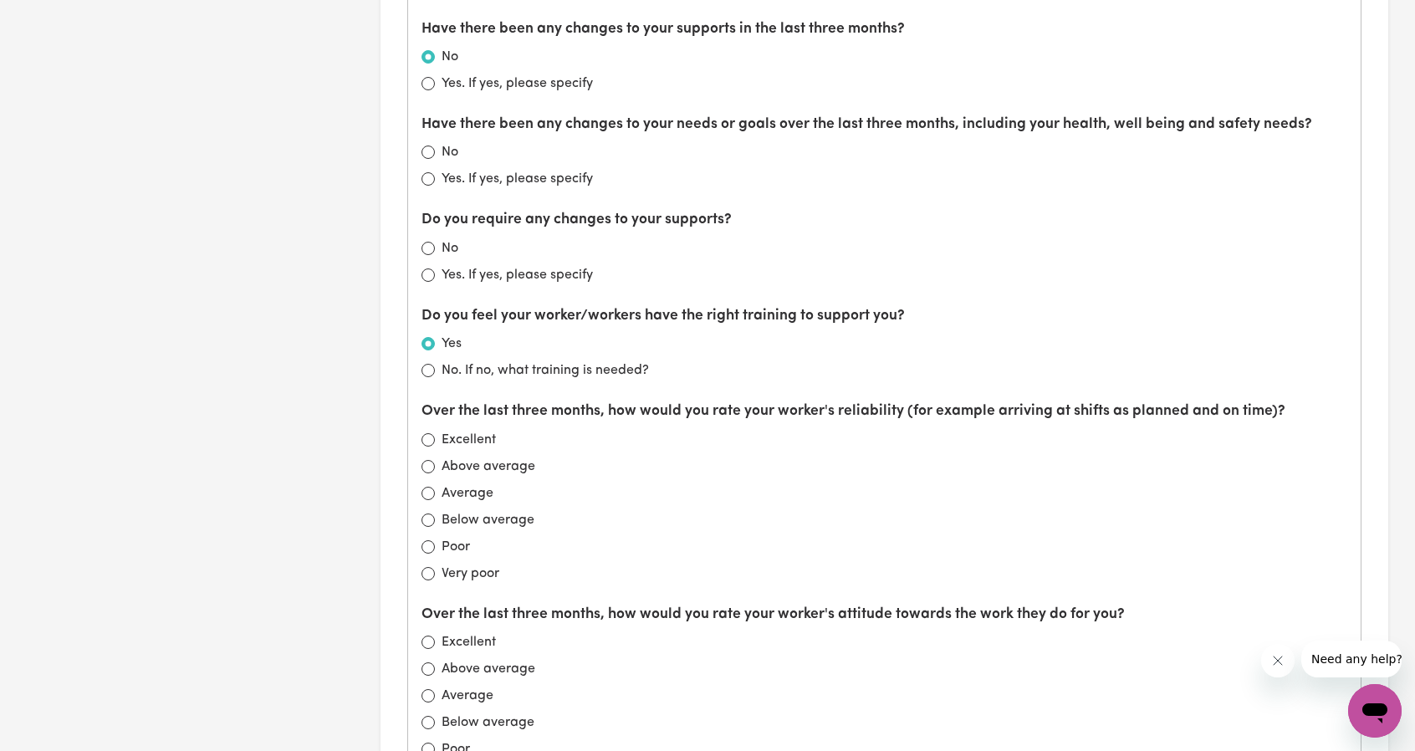
click at [661, 418] on div "Over the last three months, how would you rate your worker's reliability (for e…" at bounding box center [884, 491] width 926 height 182
drag, startPoint x: 406, startPoint y: 402, endPoint x: 426, endPoint y: 409, distance: 21.2
click at [421, 407] on section "Check Ins Next Check In Amend Date Note: If the current check-in date shown abo…" at bounding box center [883, 47] width 1007 height 2264
click at [426, 409] on label "Over the last three months, how would you rate your worker's reliability (for e…" at bounding box center [853, 411] width 864 height 22
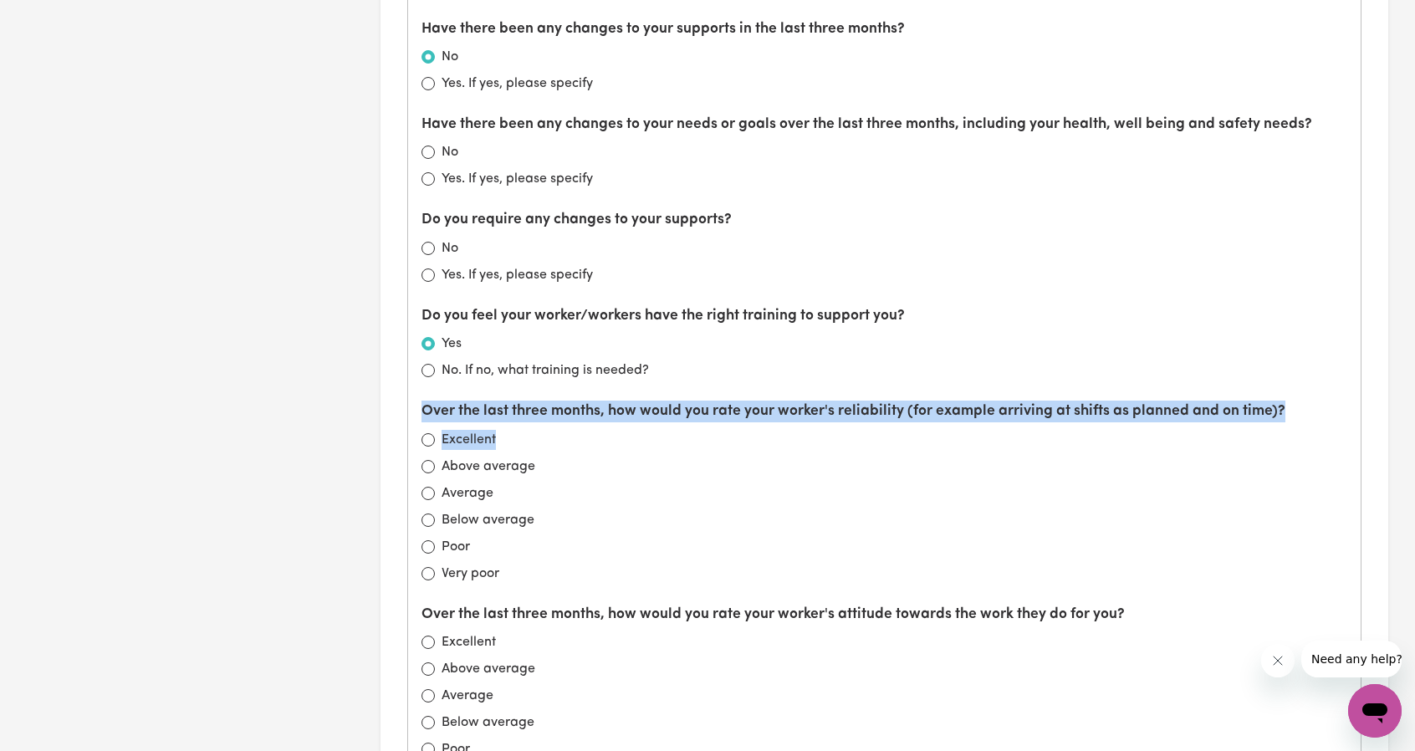
drag, startPoint x: 423, startPoint y: 405, endPoint x: 543, endPoint y: 431, distance: 122.5
click at [543, 431] on div "Over the last three months, how would you rate your worker's reliability (for e…" at bounding box center [884, 491] width 926 height 182
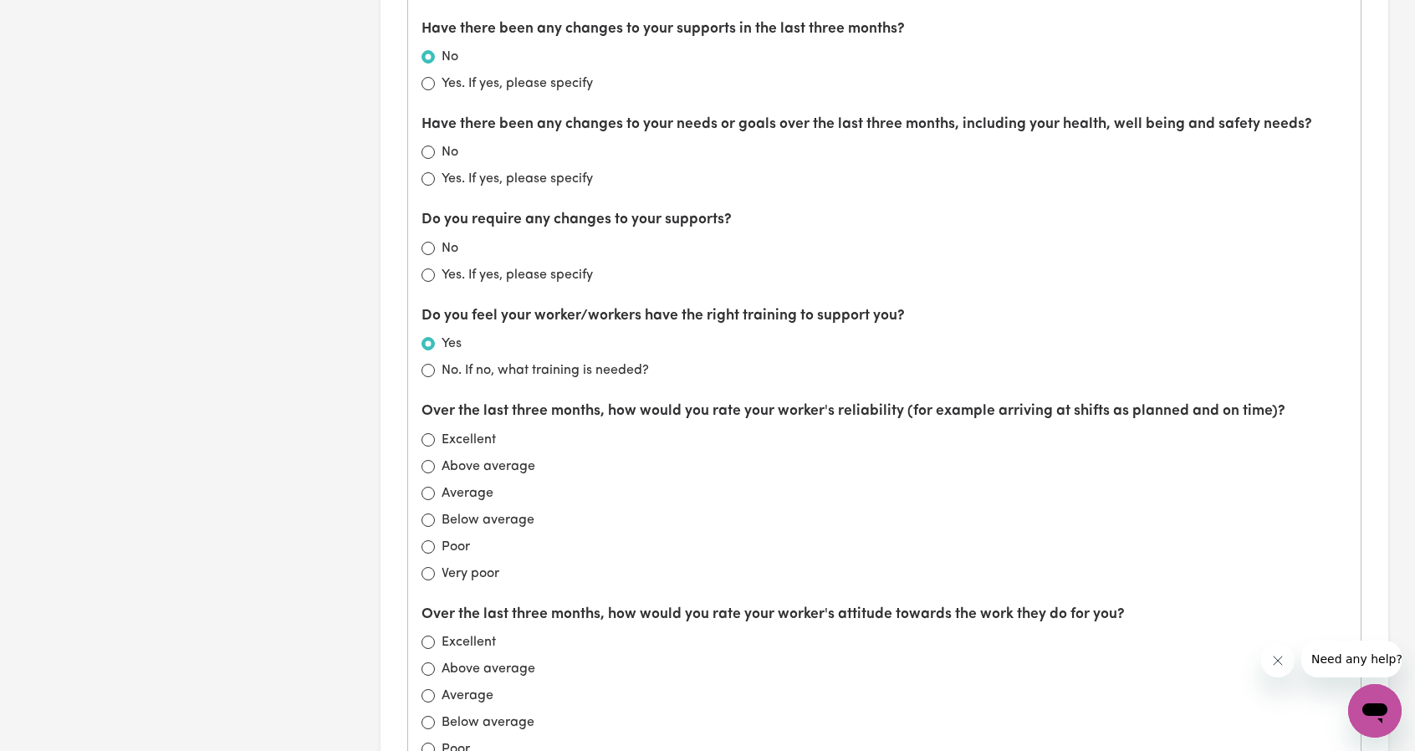
click at [543, 431] on div "Excellent" at bounding box center [884, 440] width 926 height 20
click at [441, 432] on label "Excellent" at bounding box center [468, 440] width 54 height 20
click at [435, 433] on input "Excellent" at bounding box center [427, 439] width 13 height 13
radio input "true"
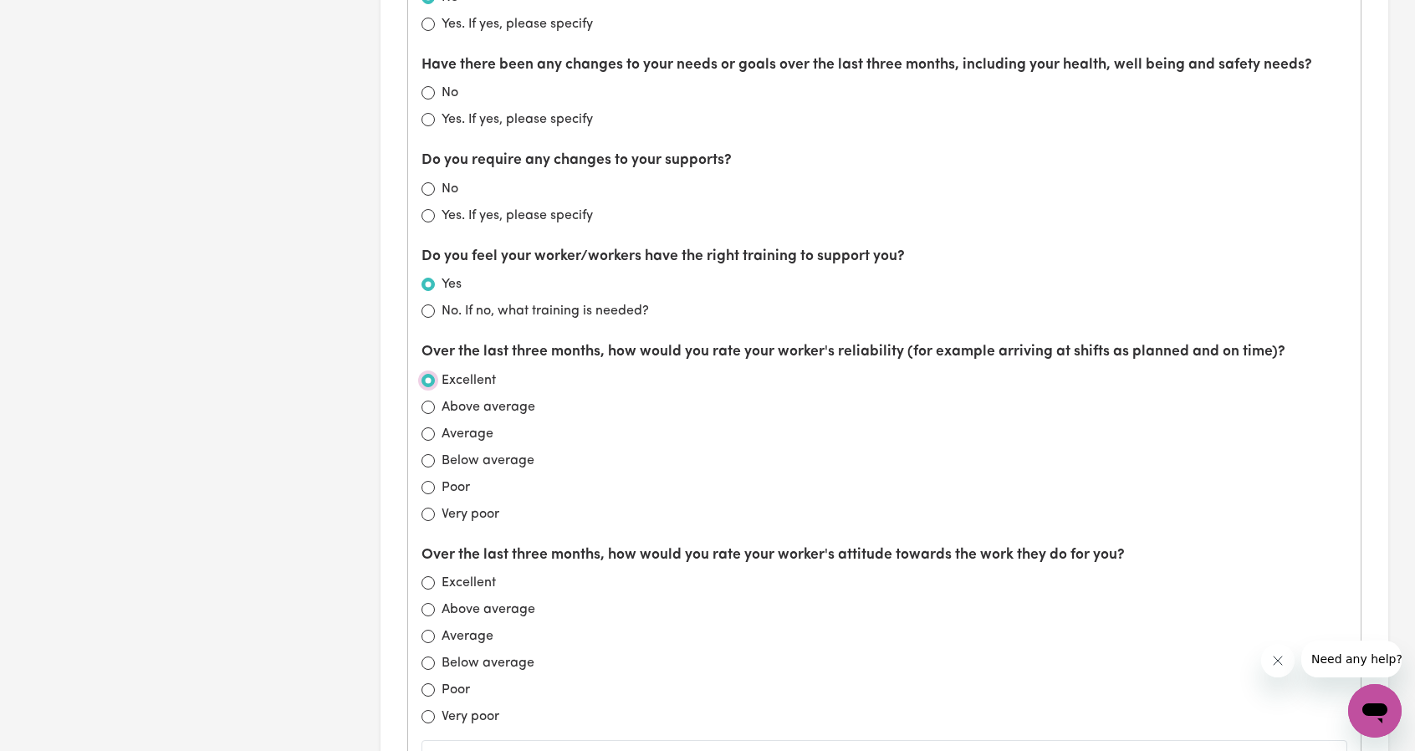
scroll to position [1338, 0]
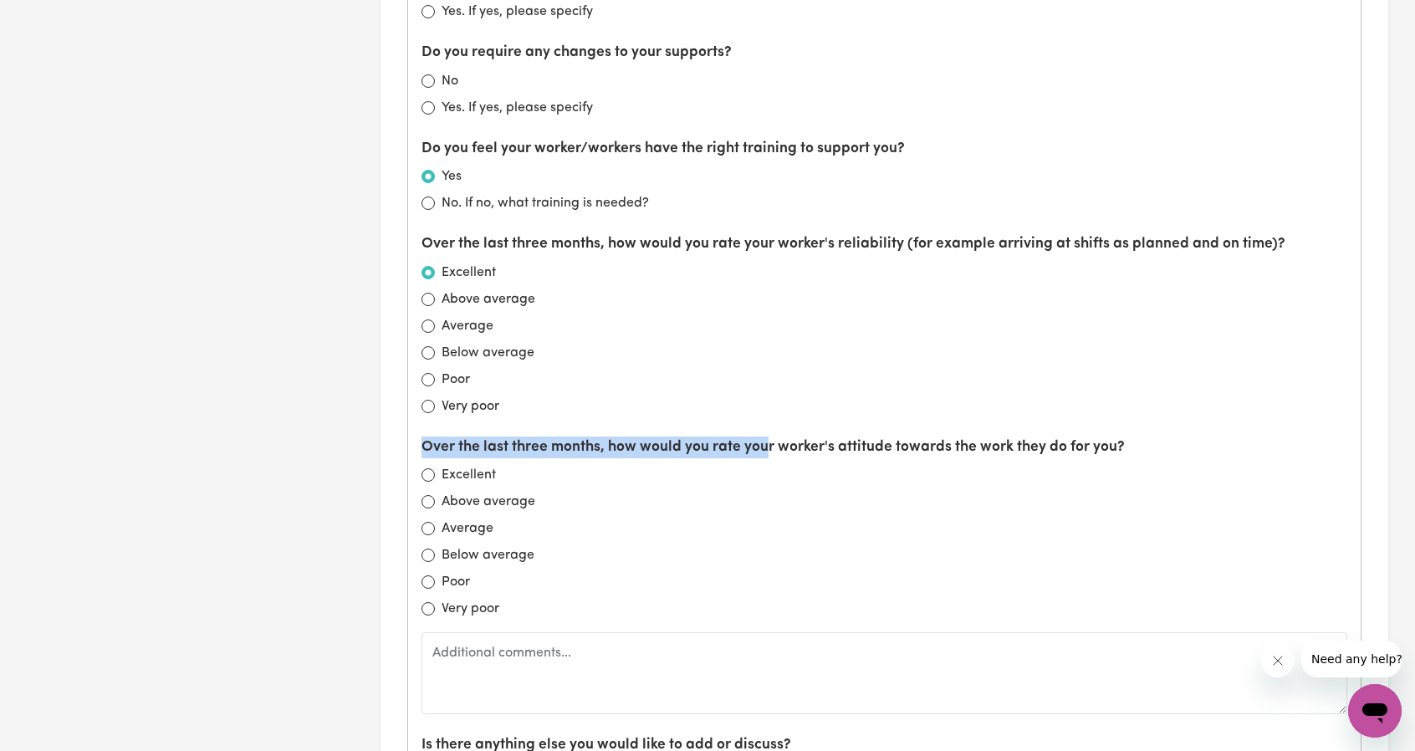
drag, startPoint x: 422, startPoint y: 436, endPoint x: 768, endPoint y: 446, distance: 346.3
click at [768, 446] on label "Over the last three months, how would you rate your worker's attitude towards t…" at bounding box center [772, 447] width 703 height 22
click at [743, 457] on div "Over the last three months, how would you rate your worker's attitude towards t…" at bounding box center [884, 575] width 926 height 278
click at [429, 468] on input "Excellent" at bounding box center [427, 474] width 13 height 13
radio input "true"
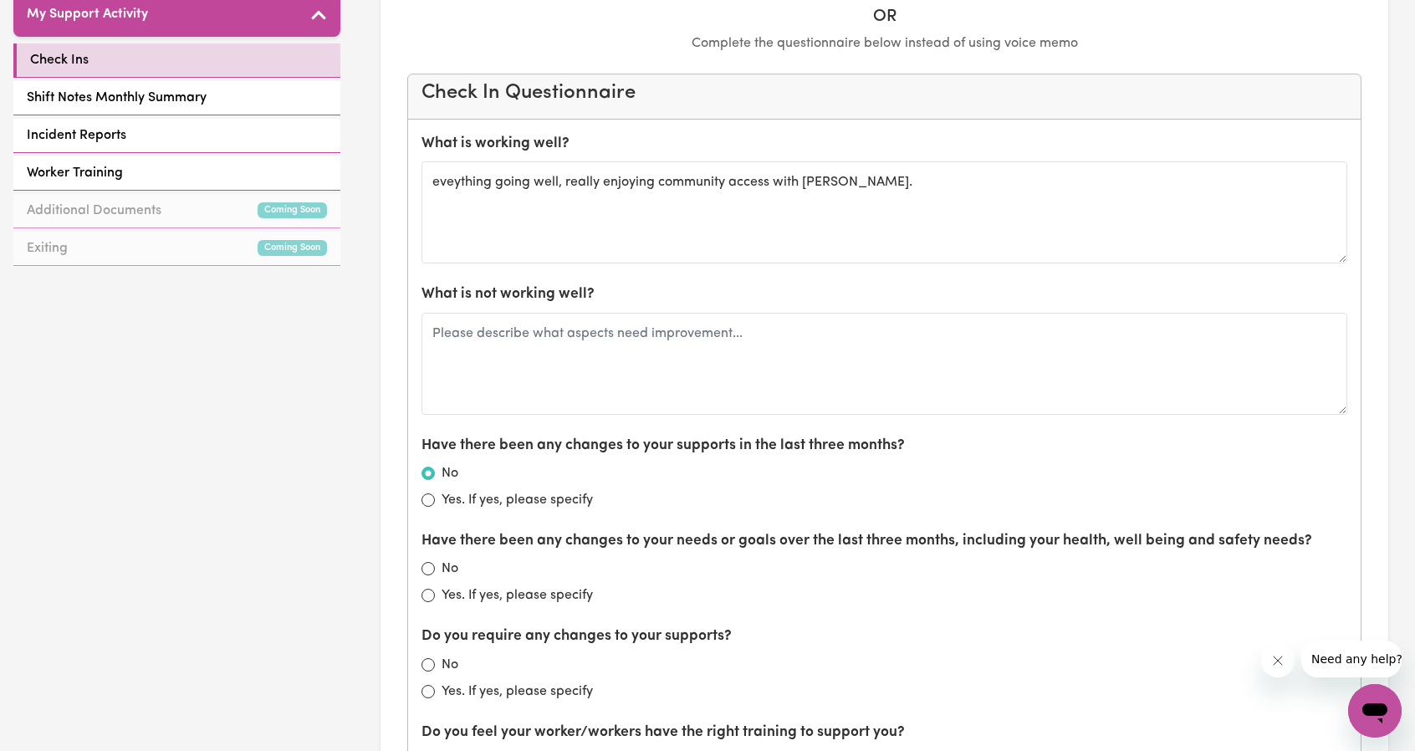
scroll to position [752, 0]
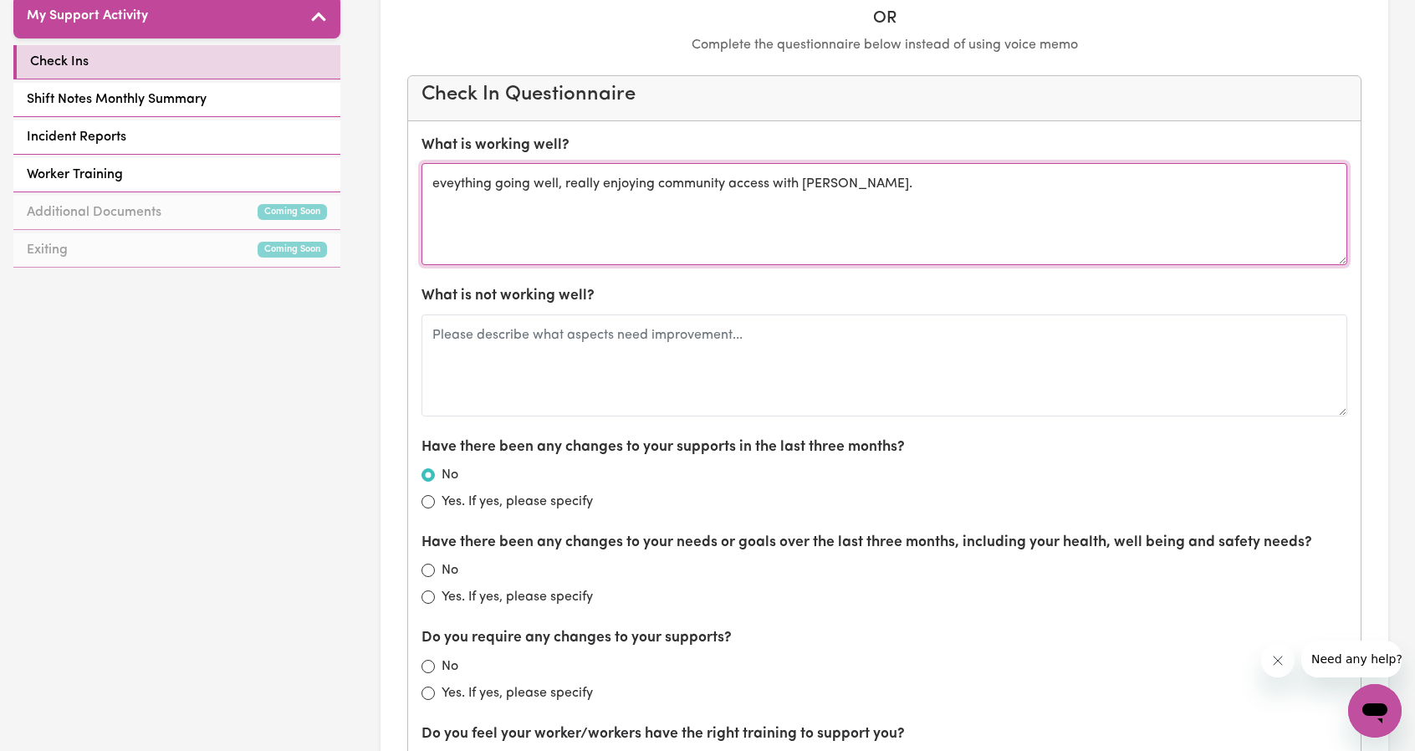
click at [623, 220] on textarea "eveything going well, really enjoying community access with amanda." at bounding box center [884, 214] width 926 height 102
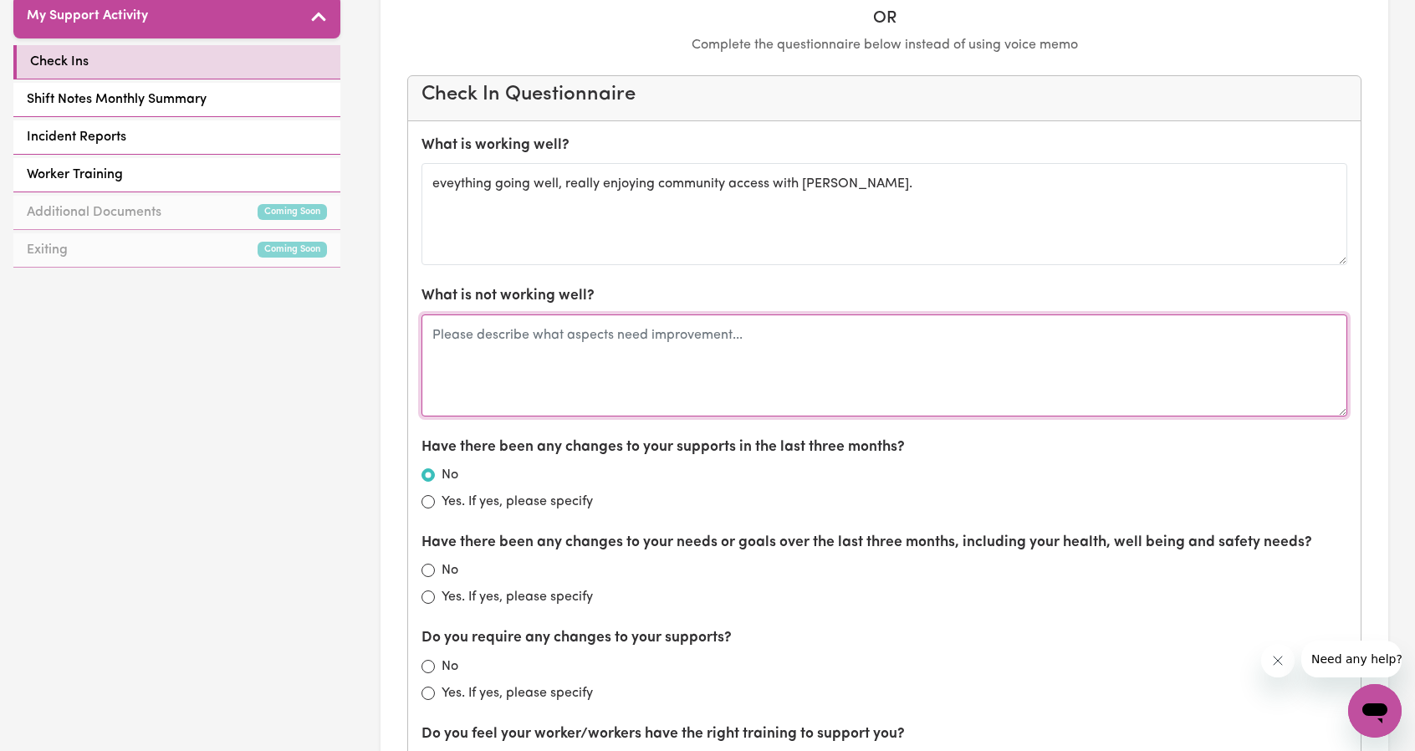
click at [879, 331] on textarea at bounding box center [884, 365] width 926 height 102
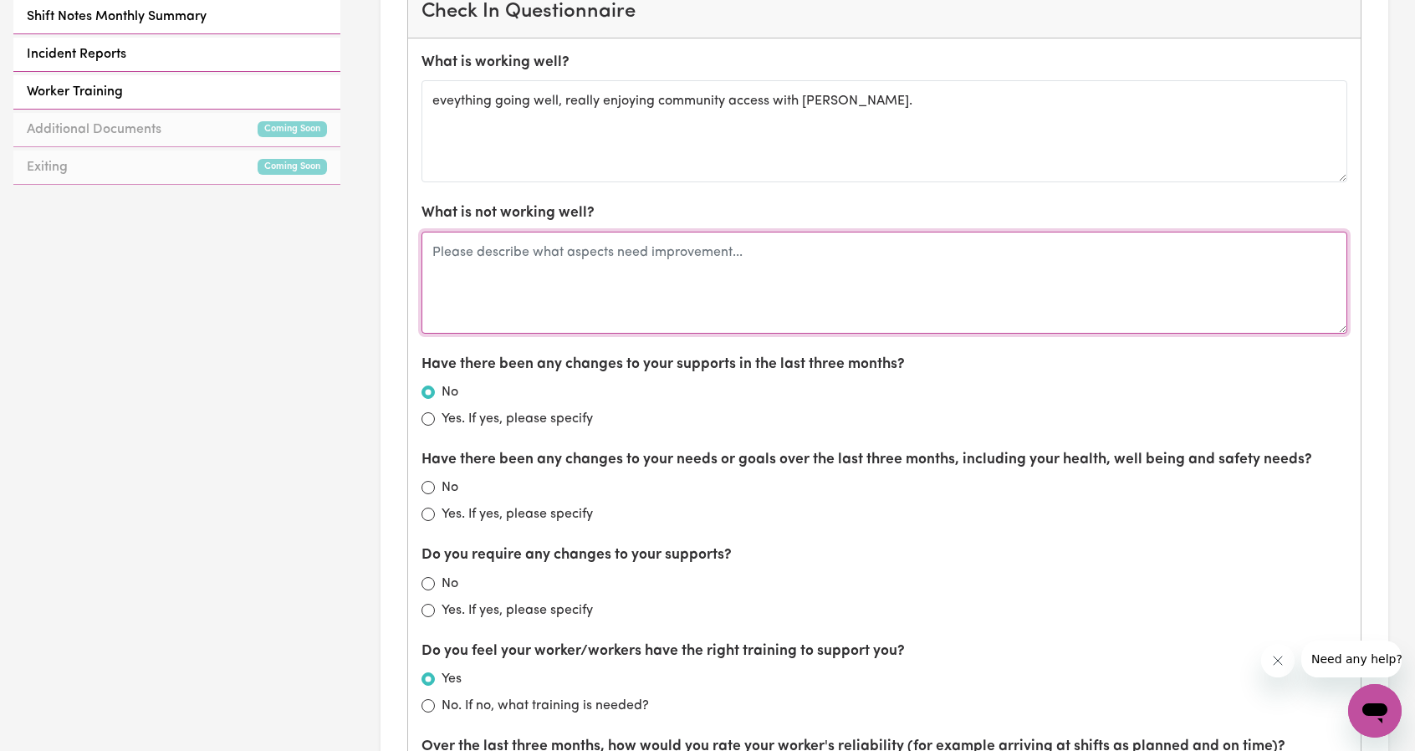
scroll to position [836, 0]
click at [788, 277] on textarea at bounding box center [884, 282] width 926 height 102
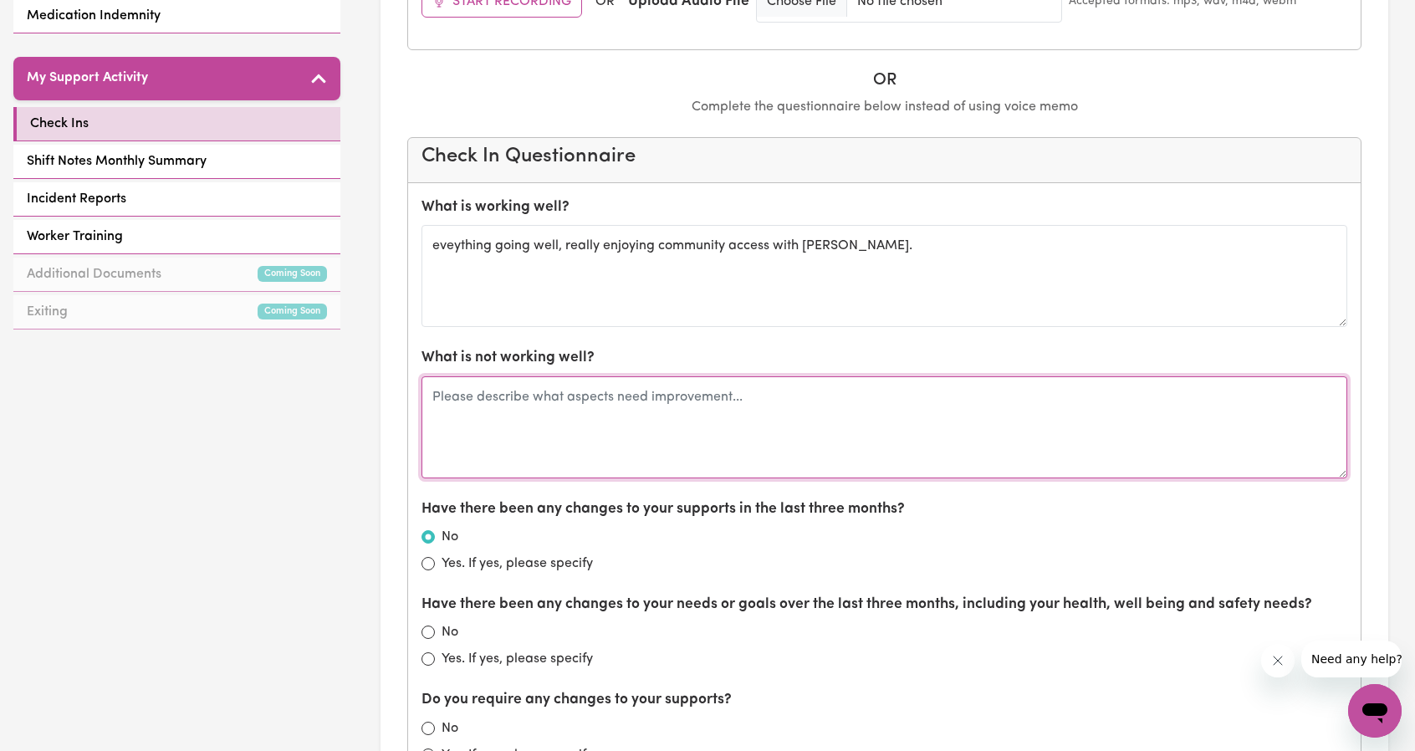
scroll to position [669, 0]
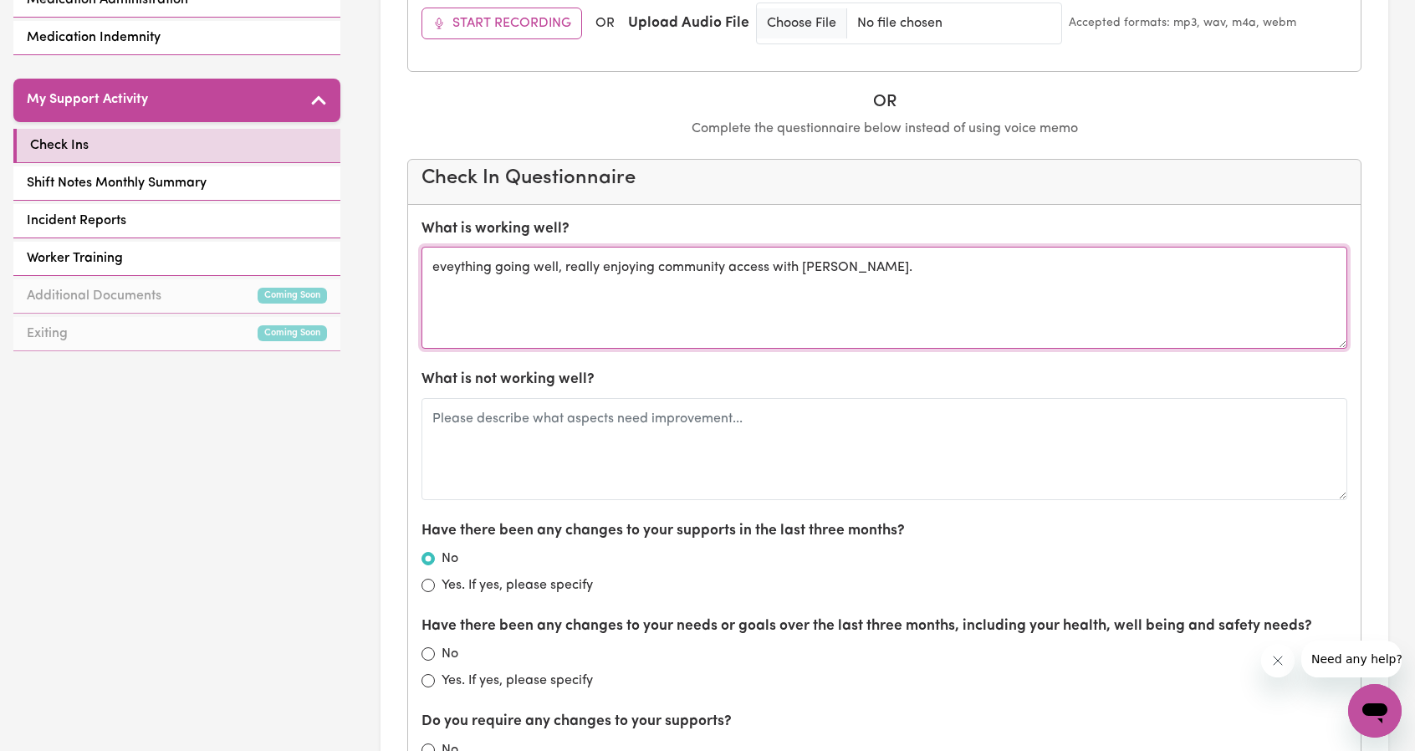
click at [805, 310] on textarea "eveything going well, really enjoying community access with amanda." at bounding box center [884, 298] width 926 height 102
drag, startPoint x: 439, startPoint y: 263, endPoint x: 428, endPoint y: 262, distance: 11.0
click at [428, 262] on textarea "eveything going well, really enjoying community access with amanda." at bounding box center [884, 298] width 926 height 102
click at [671, 295] on textarea "Eveything going well, really enjoying community access with amanda." at bounding box center [884, 298] width 926 height 102
click at [472, 264] on textarea "Eveything going well, really enjoying community access with amanda." at bounding box center [884, 298] width 926 height 102
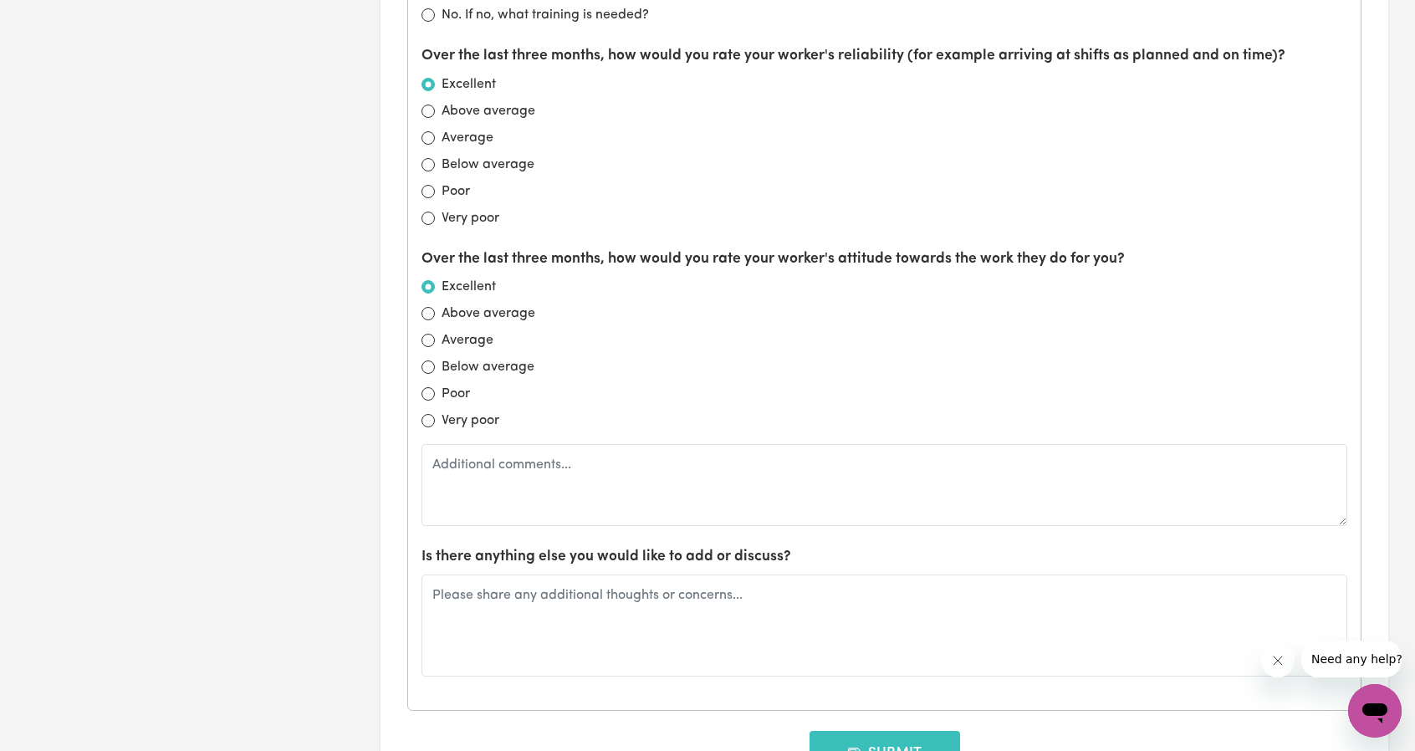
scroll to position [1672, 0]
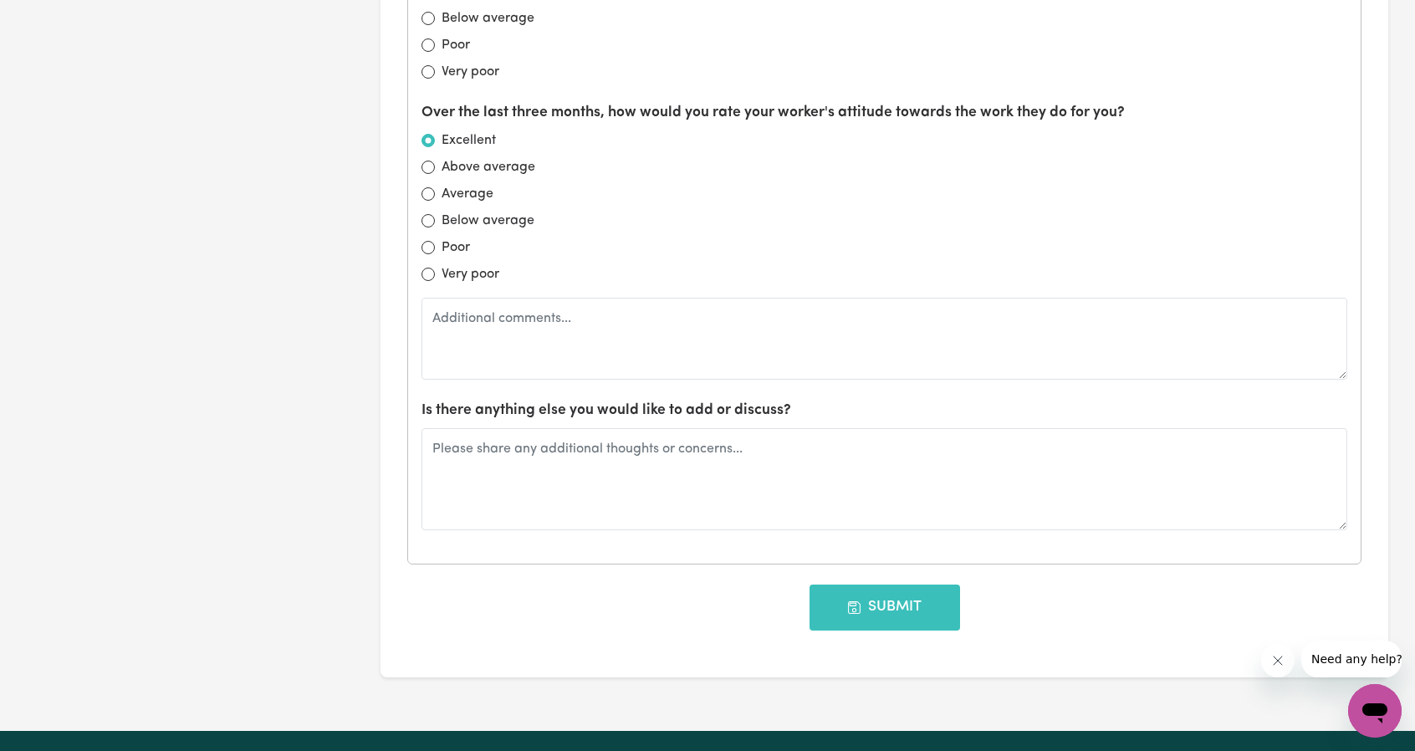
type textarea "Everything is going well, really enjoying community access with amanda."
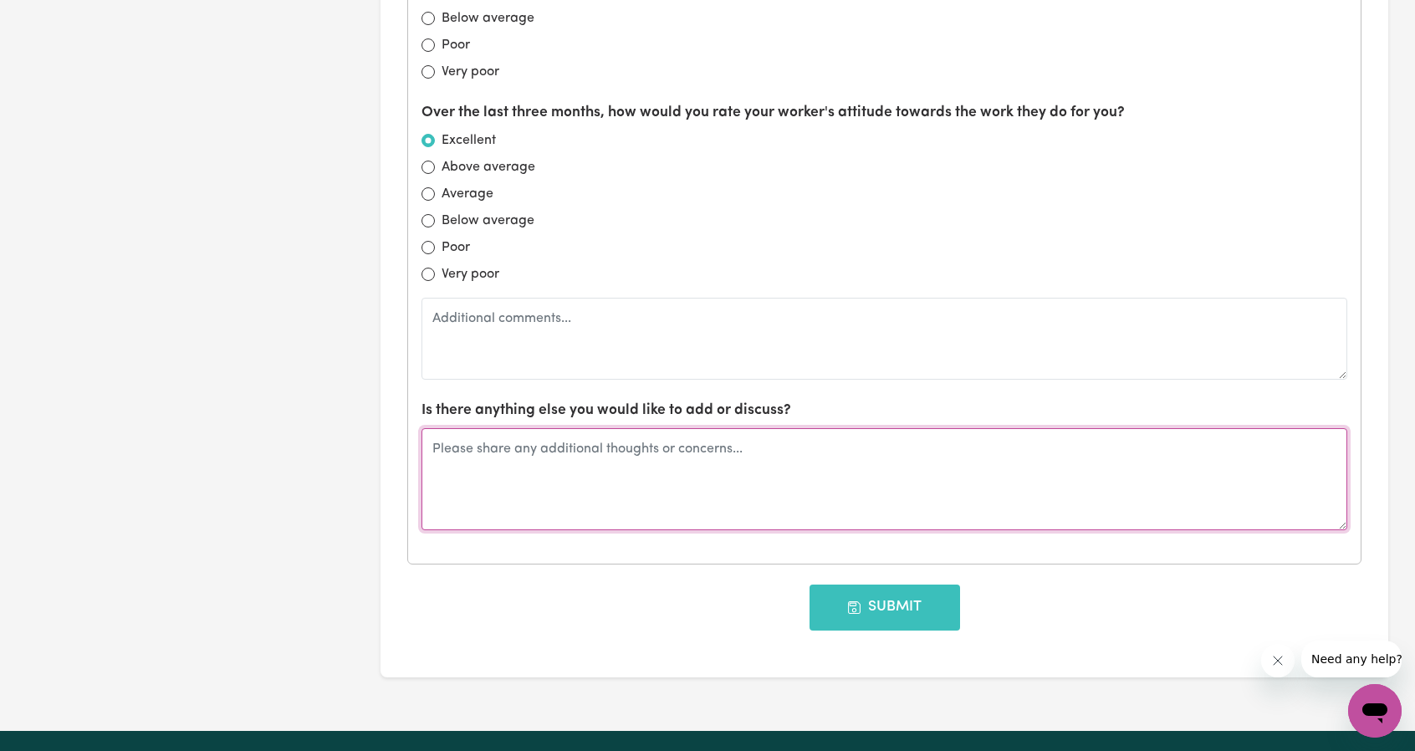
click at [581, 505] on textarea at bounding box center [884, 479] width 926 height 102
click at [579, 488] on textarea at bounding box center [884, 479] width 926 height 102
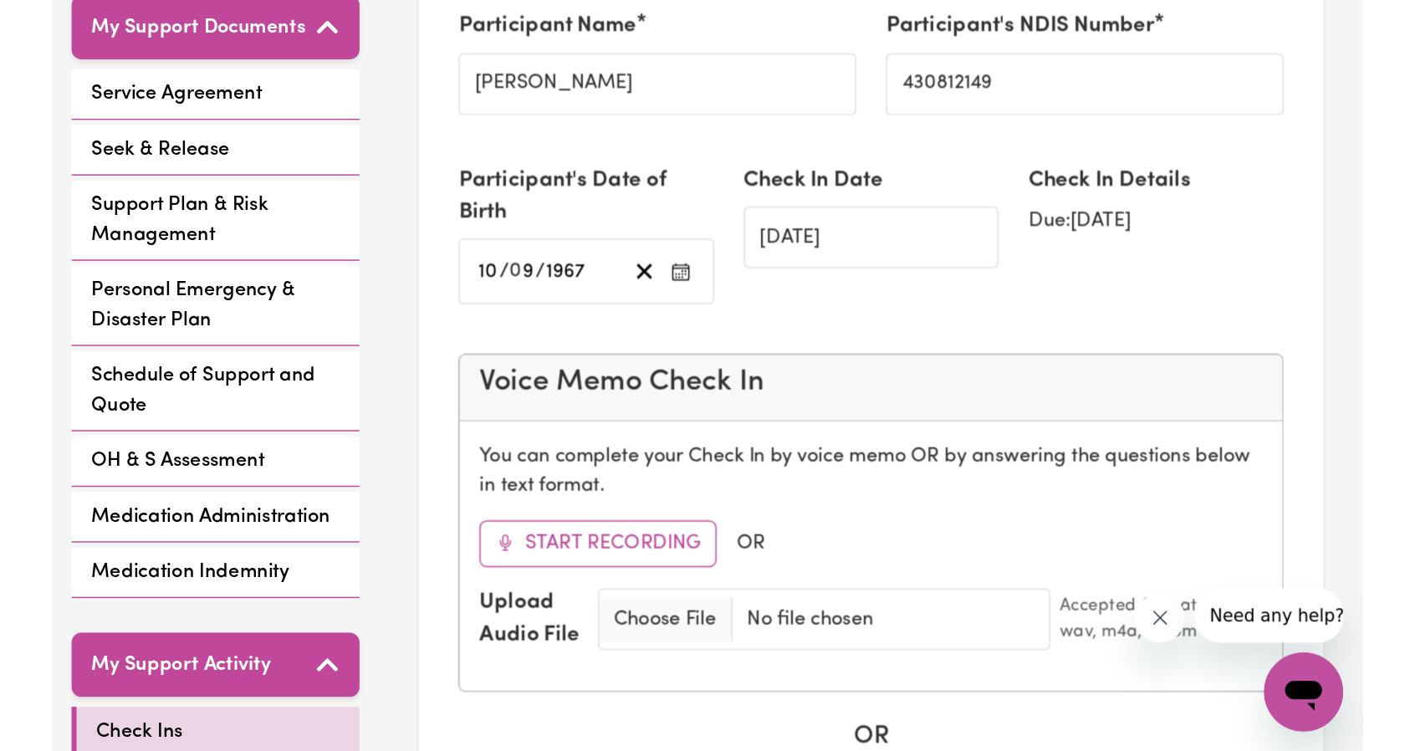
scroll to position [373, 0]
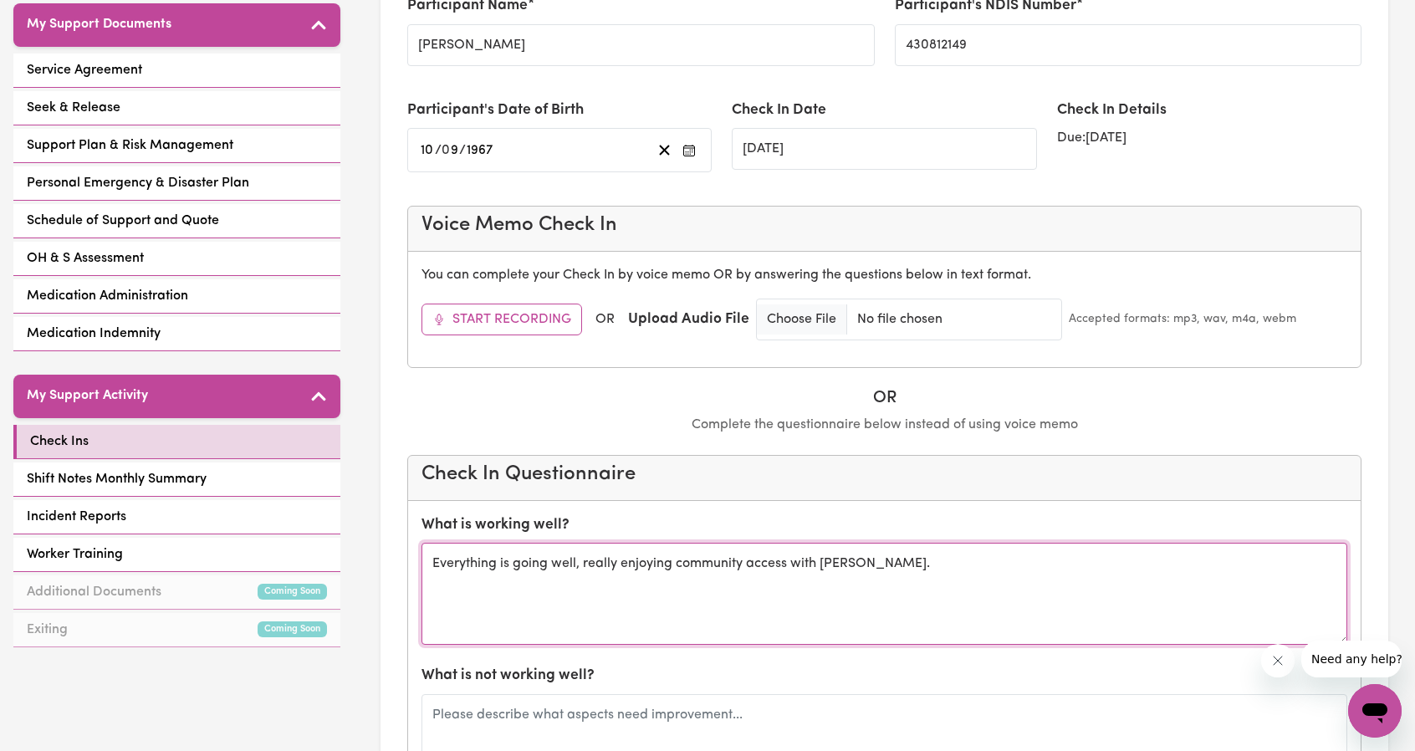
click at [839, 569] on textarea "Everything is going well, really enjoying community access with amanda." at bounding box center [884, 594] width 926 height 102
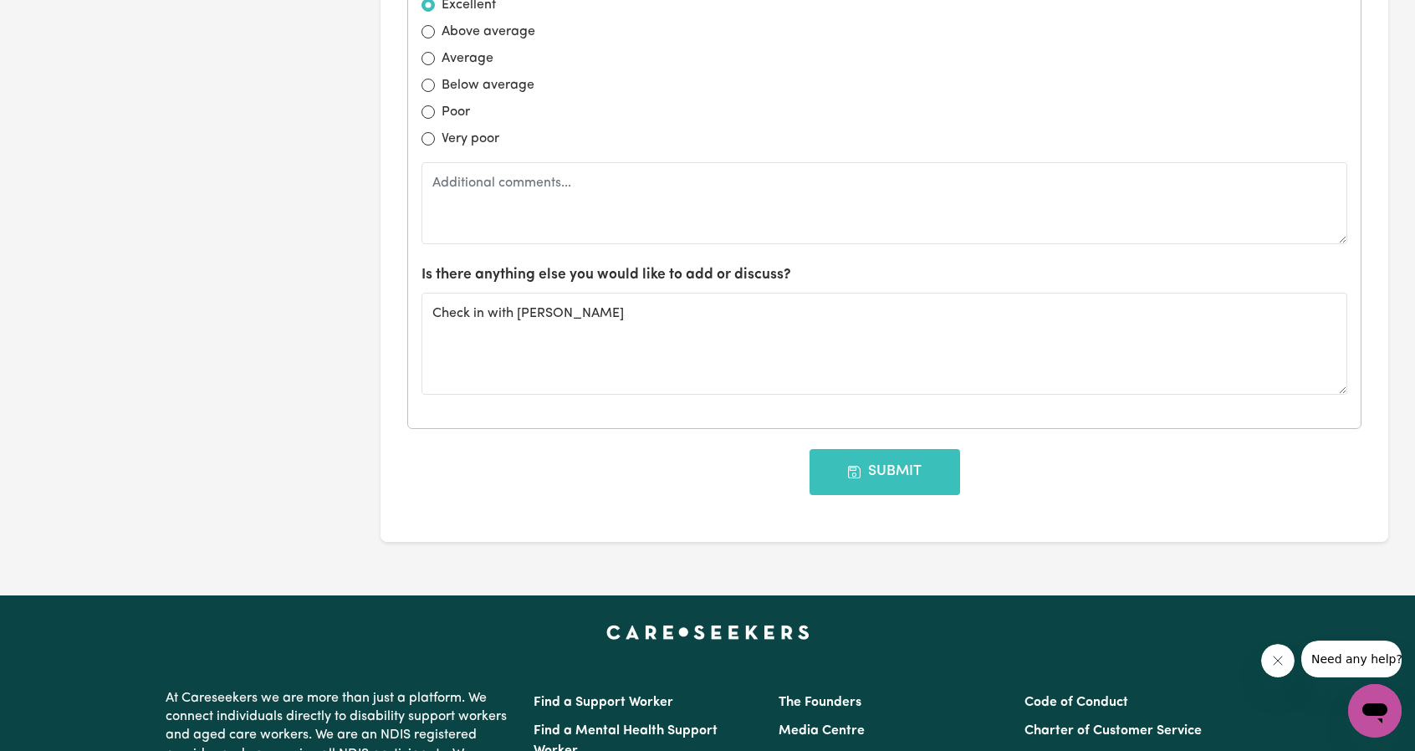
scroll to position [1794, 0]
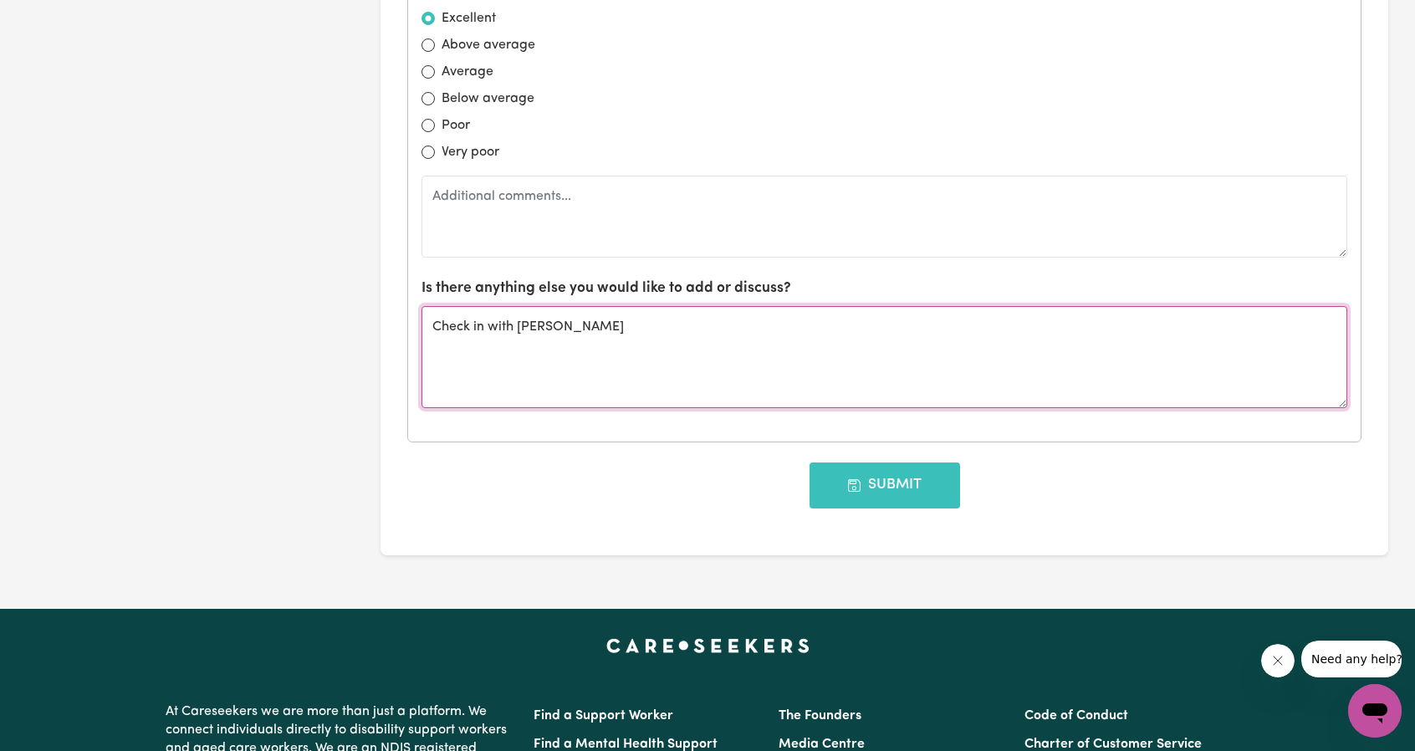
click at [579, 360] on textarea "Check in with Christine" at bounding box center [884, 357] width 926 height 102
click at [598, 343] on textarea "Check in with Christine" at bounding box center [884, 357] width 926 height 102
click at [566, 322] on textarea "Check in with Christine" at bounding box center [884, 357] width 926 height 102
click at [589, 317] on textarea "Check in with Christine" at bounding box center [884, 357] width 926 height 102
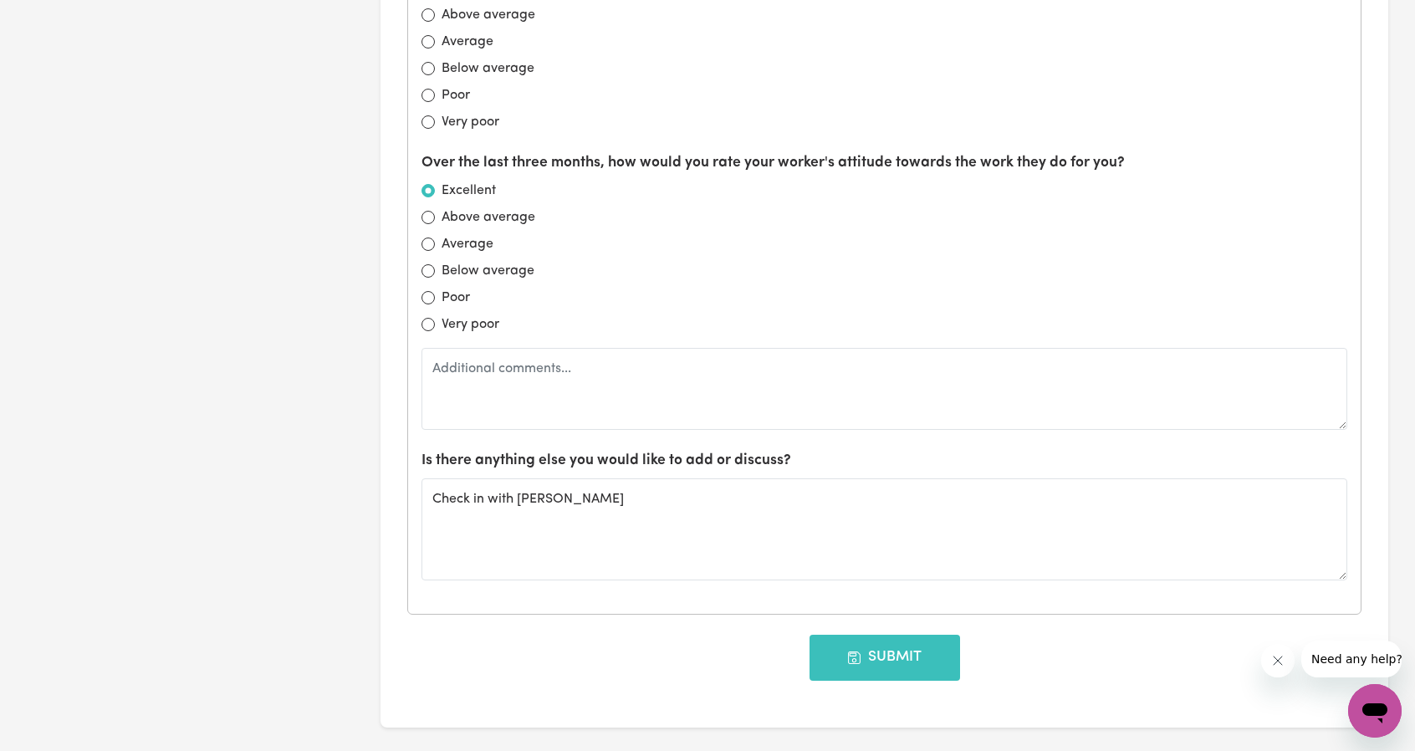
scroll to position [1627, 0]
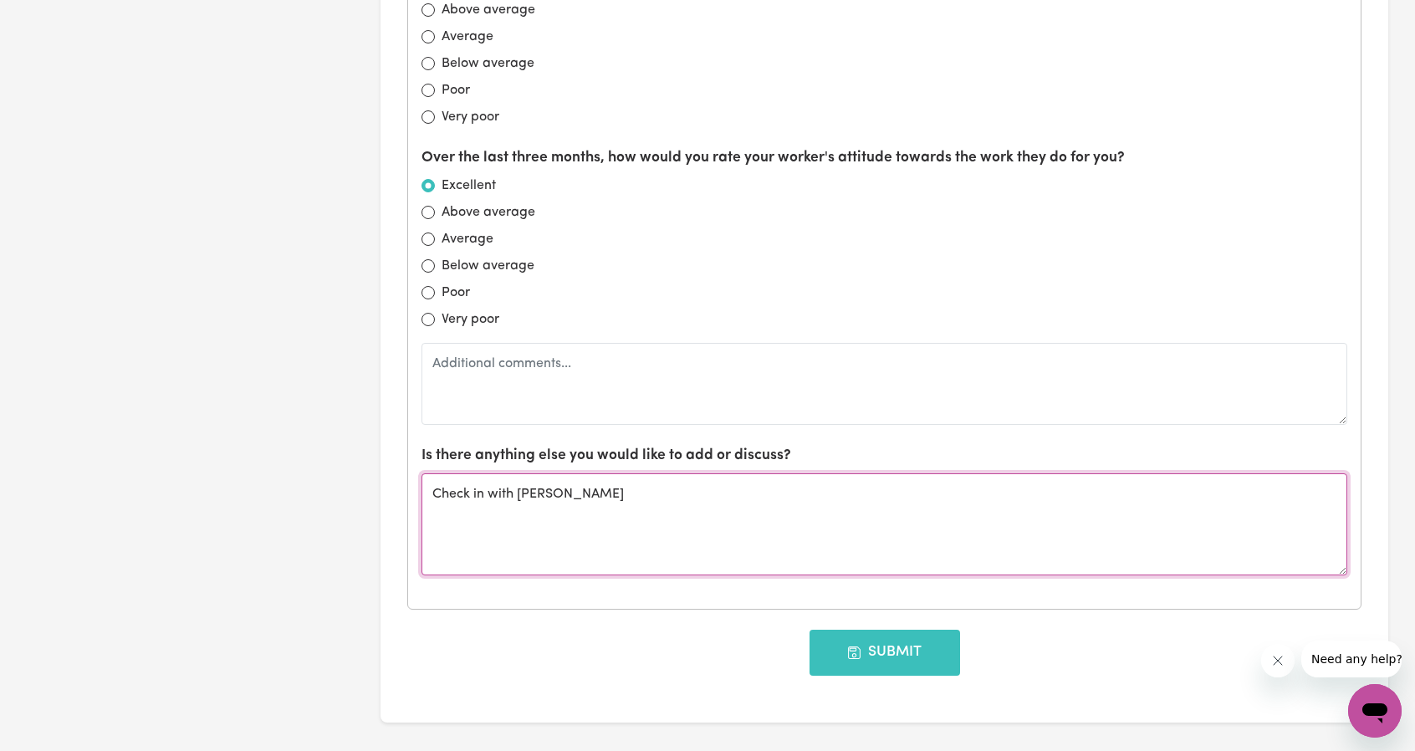
click at [630, 495] on textarea "Check in with Christine" at bounding box center [884, 524] width 926 height 102
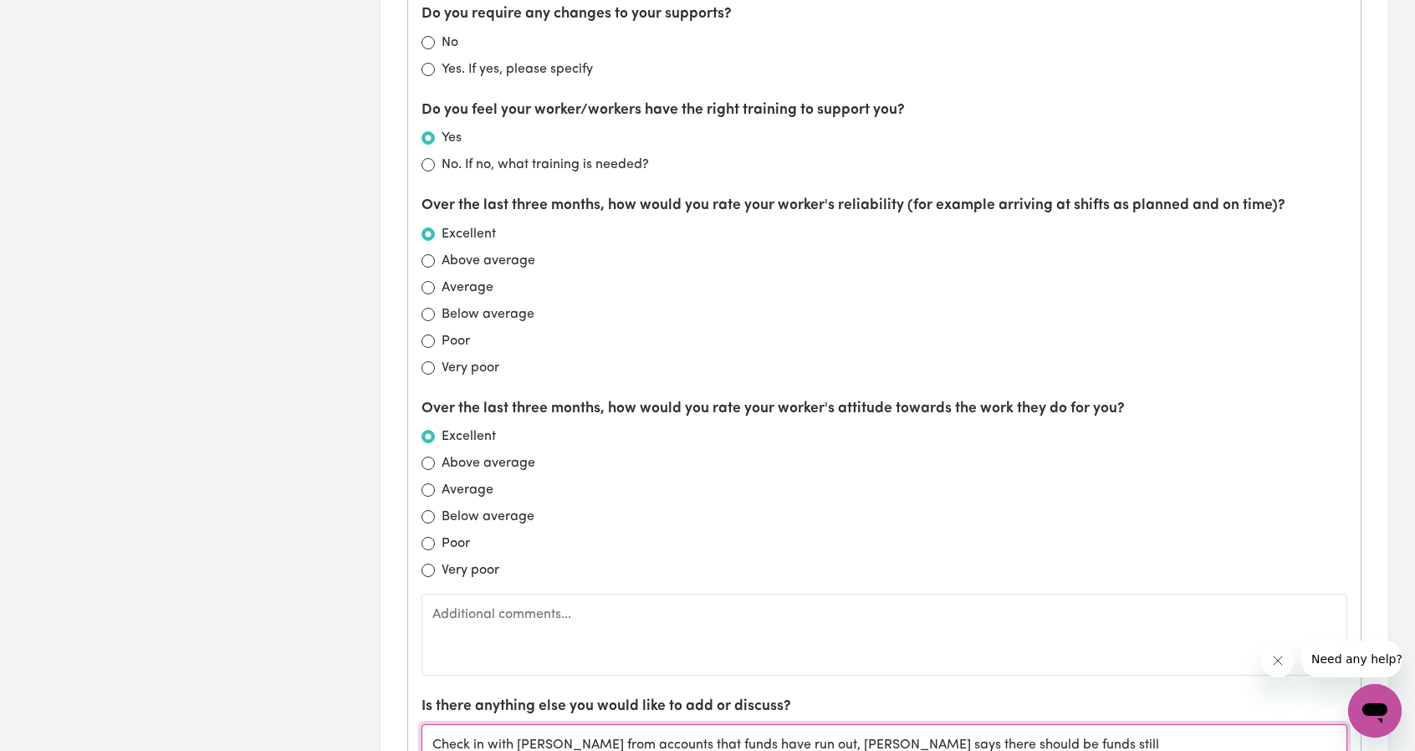
scroll to position [1711, 0]
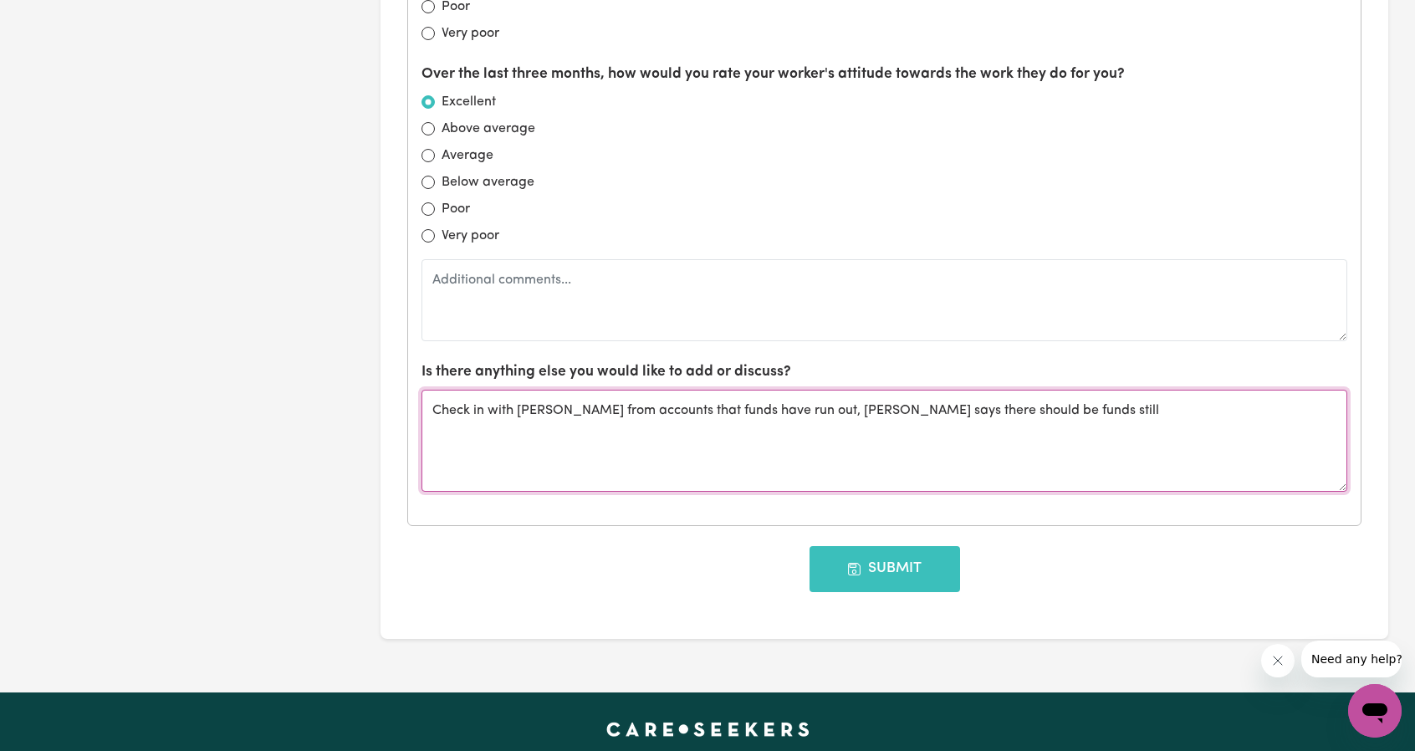
click at [980, 434] on textarea "Check in with Christine Feedback from accounts that funds have run out, Christi…" at bounding box center [884, 441] width 926 height 102
click at [1043, 429] on textarea "Check in with Christine Feedback from accounts that funds have run out, Christi…" at bounding box center [884, 441] width 926 height 102
type textarea "Check in with Christine Feedback from accounts that funds have run out, Christi…"
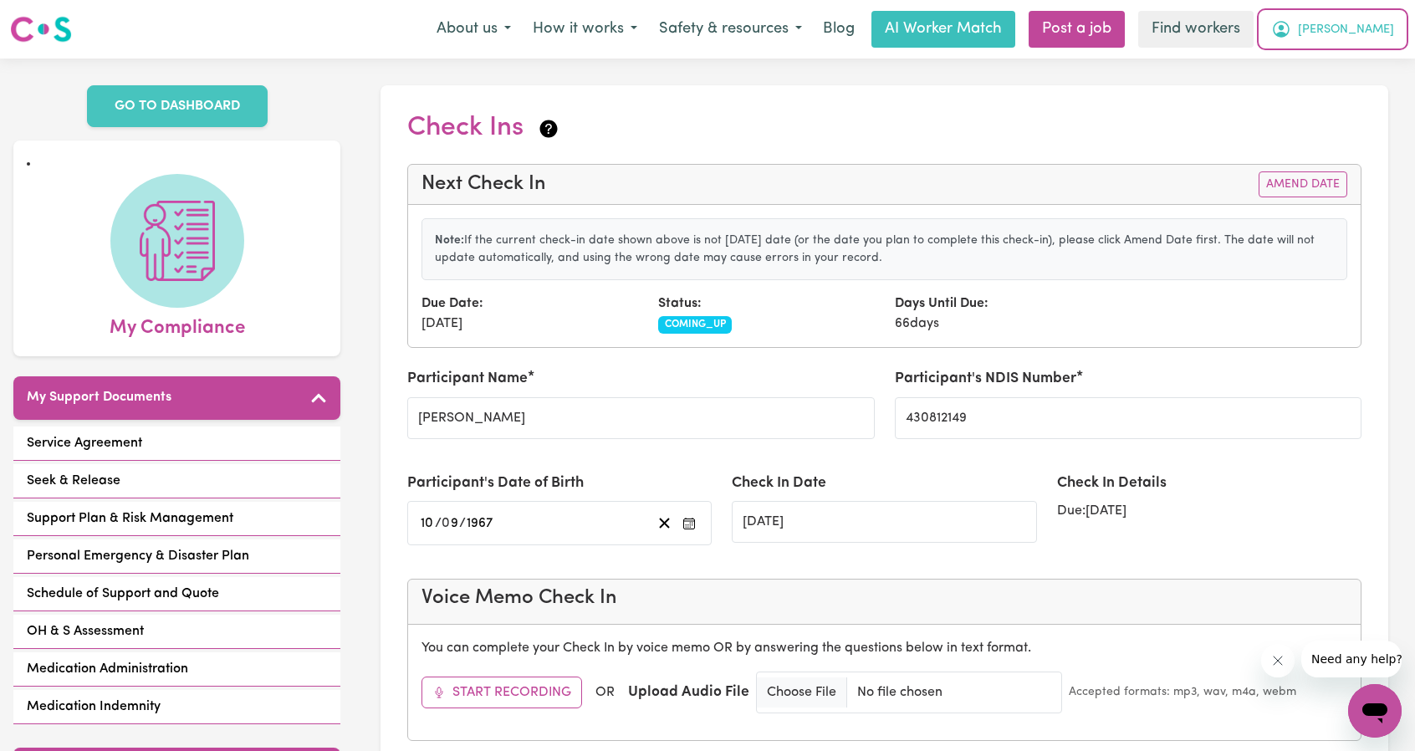
click at [1350, 30] on span "[PERSON_NAME]" at bounding box center [1346, 30] width 96 height 18
click at [1328, 63] on link "My Dashboard" at bounding box center [1338, 65] width 132 height 32
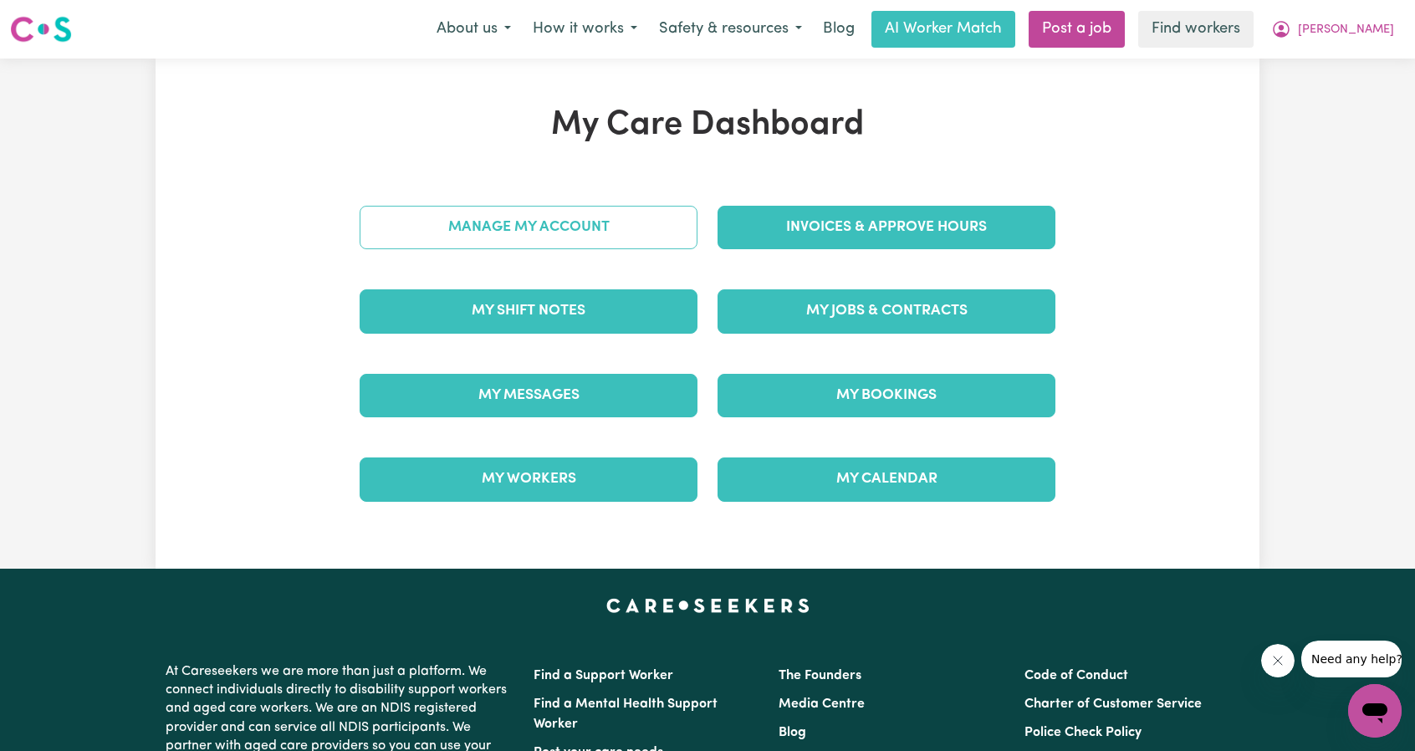
click at [587, 216] on link "Manage My Account" at bounding box center [529, 227] width 338 height 43
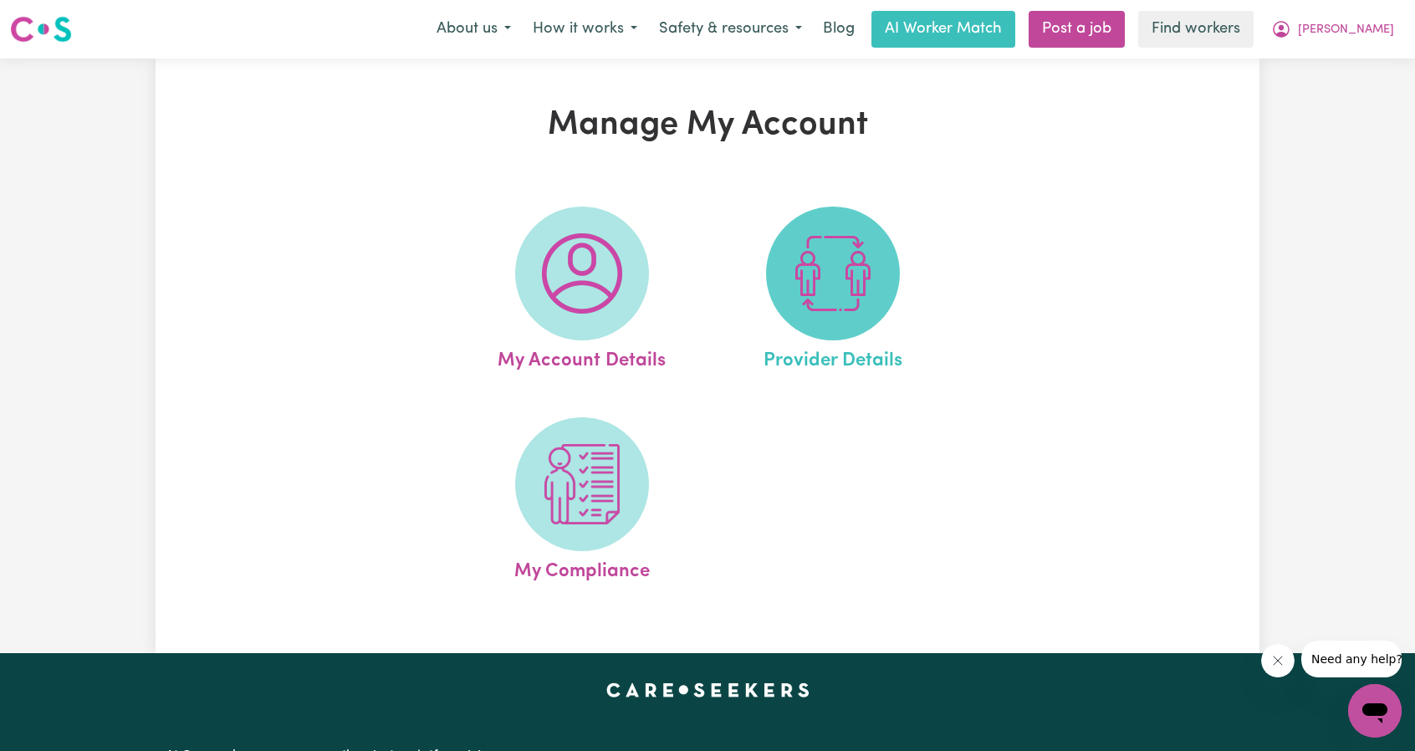
click at [875, 282] on span at bounding box center [833, 274] width 134 height 134
select select "NDIS_FUNDING_AGENCY_MANAGED"
